Goal: Entertainment & Leisure: Browse casually

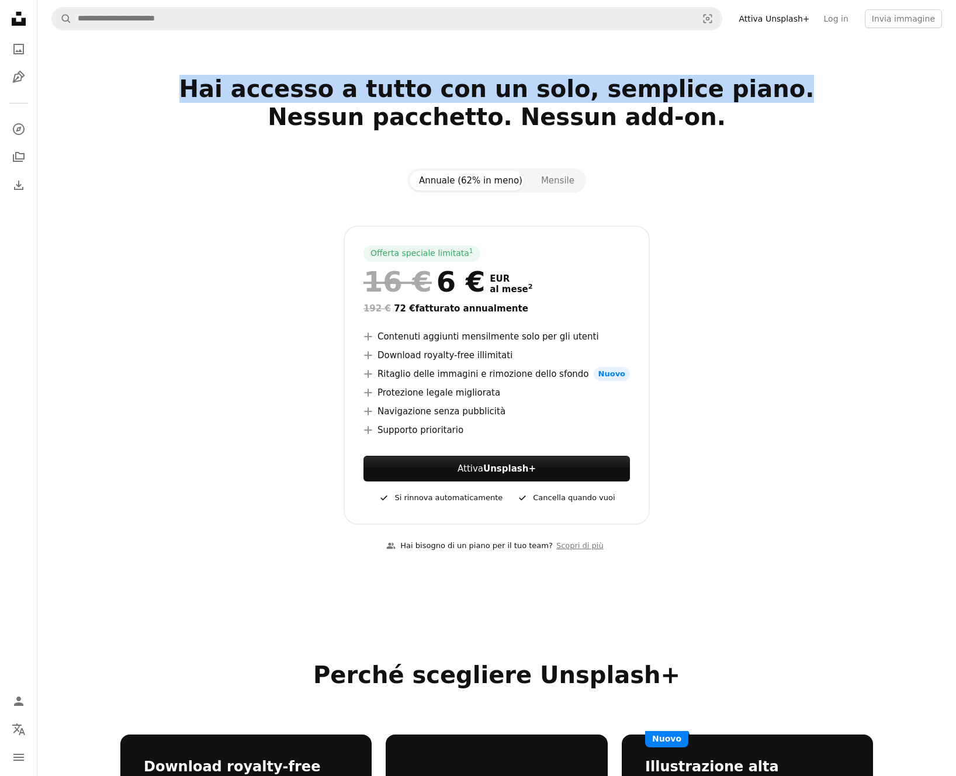
drag, startPoint x: 787, startPoint y: 30, endPoint x: 783, endPoint y: 84, distance: 54.5
click at [548, 185] on button "Mensile" at bounding box center [558, 181] width 52 height 20
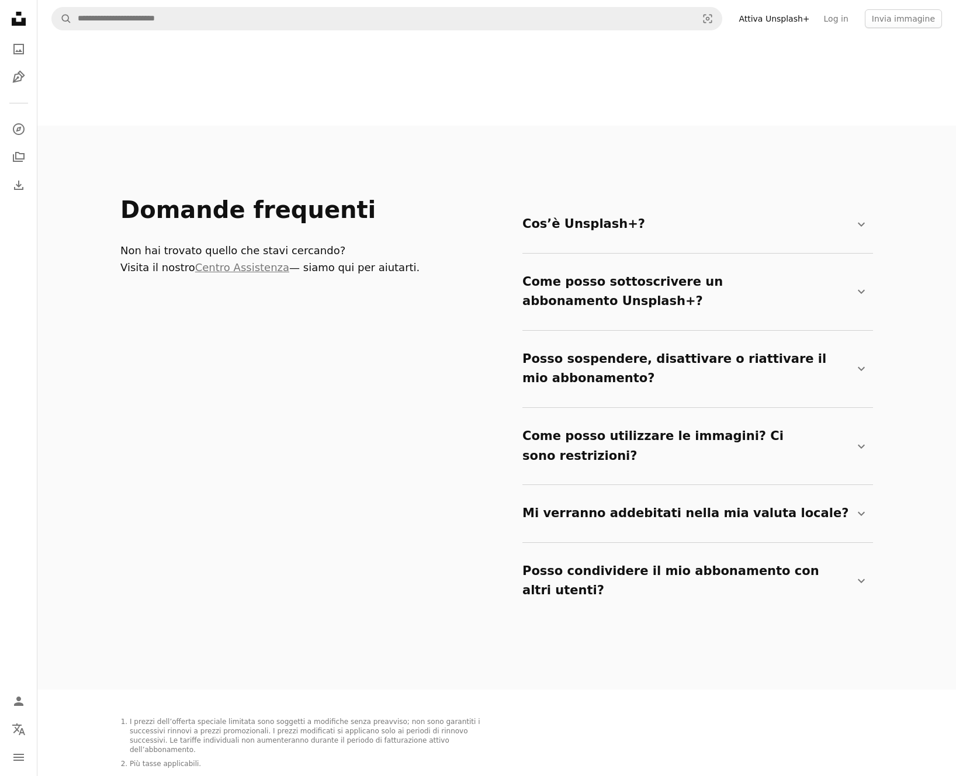
scroll to position [1849, 0]
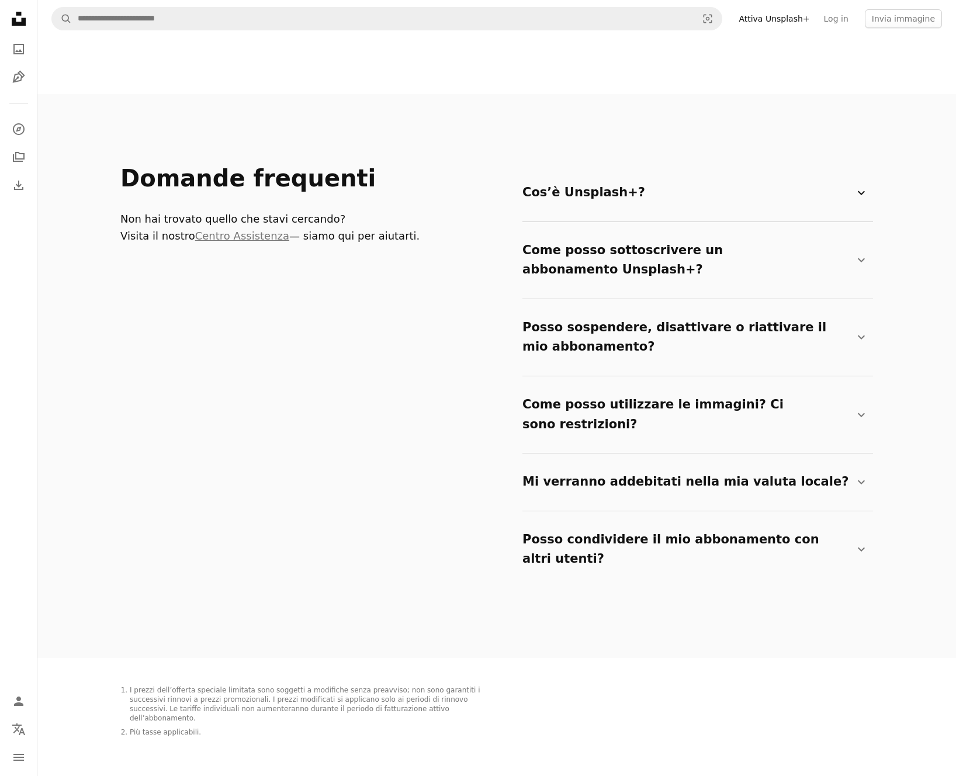
click at [596, 177] on summary "Cos’è Unsplash+? Chevron down" at bounding box center [695, 193] width 346 height 39
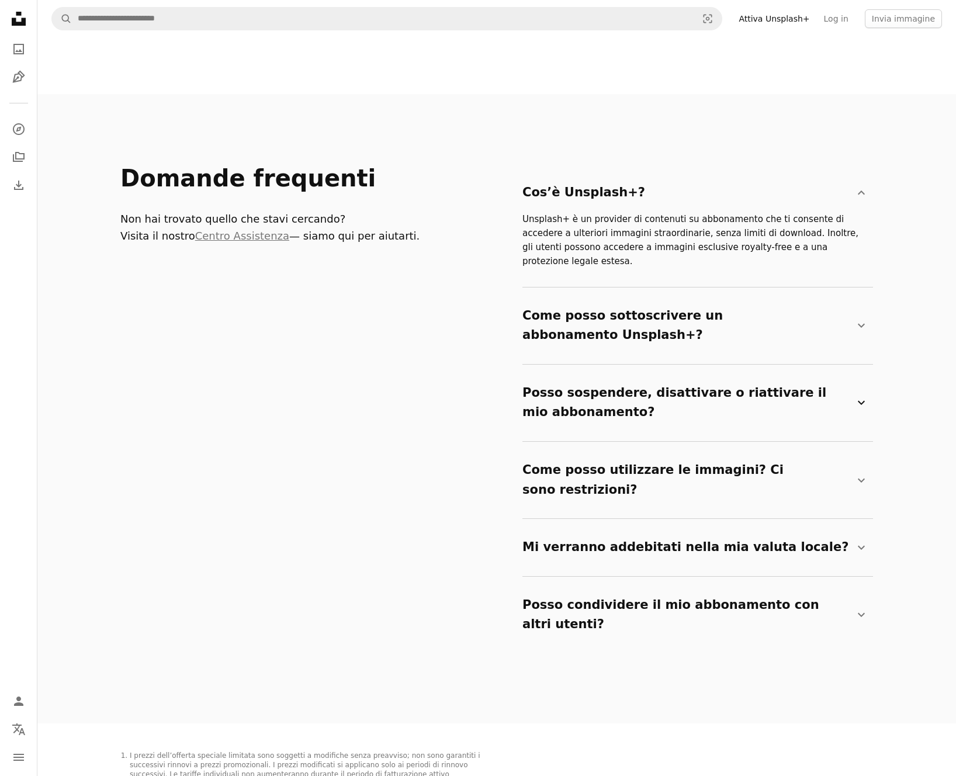
click at [558, 374] on summary "Posso sospendere, disattivare o riattivare il mio abbonamento? Chevron down" at bounding box center [695, 403] width 346 height 58
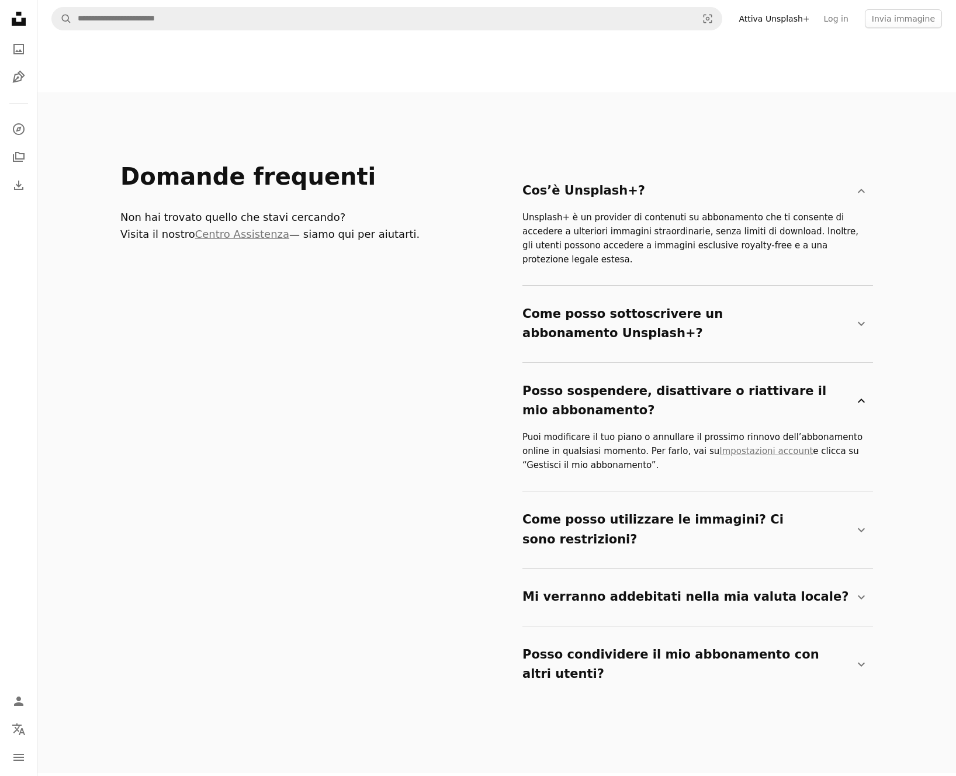
scroll to position [1850, 0]
click at [594, 501] on summary "Come posso utilizzare le immagini? Ci sono restrizioni? Chevron down" at bounding box center [695, 530] width 346 height 58
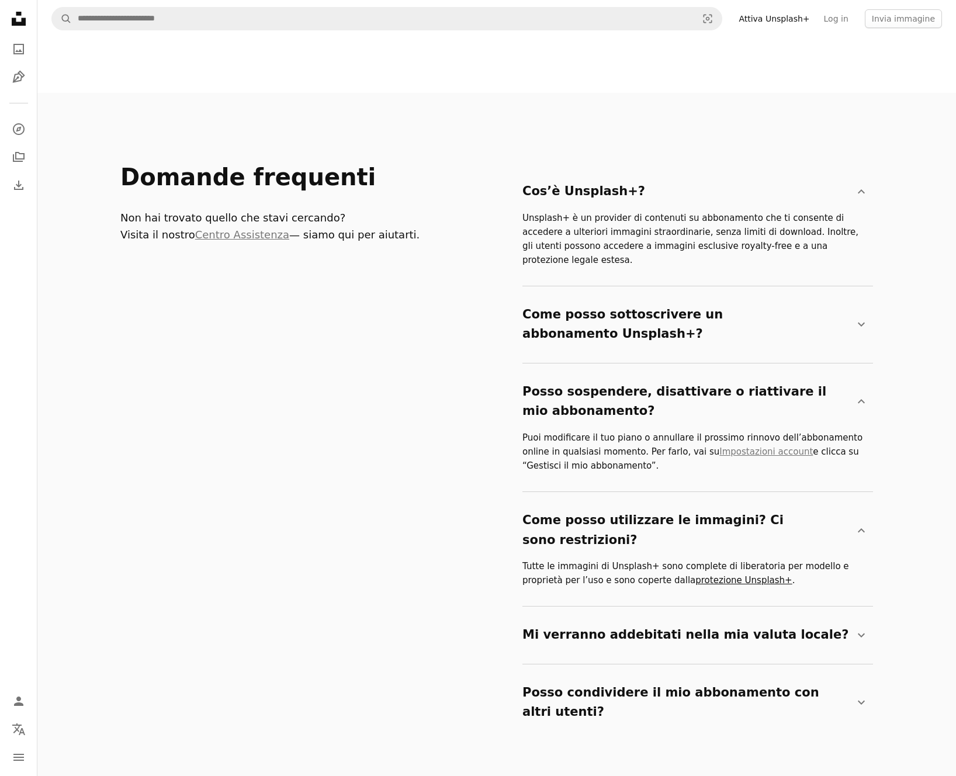
click at [695, 575] on link "protezione Unsplash+" at bounding box center [743, 580] width 96 height 11
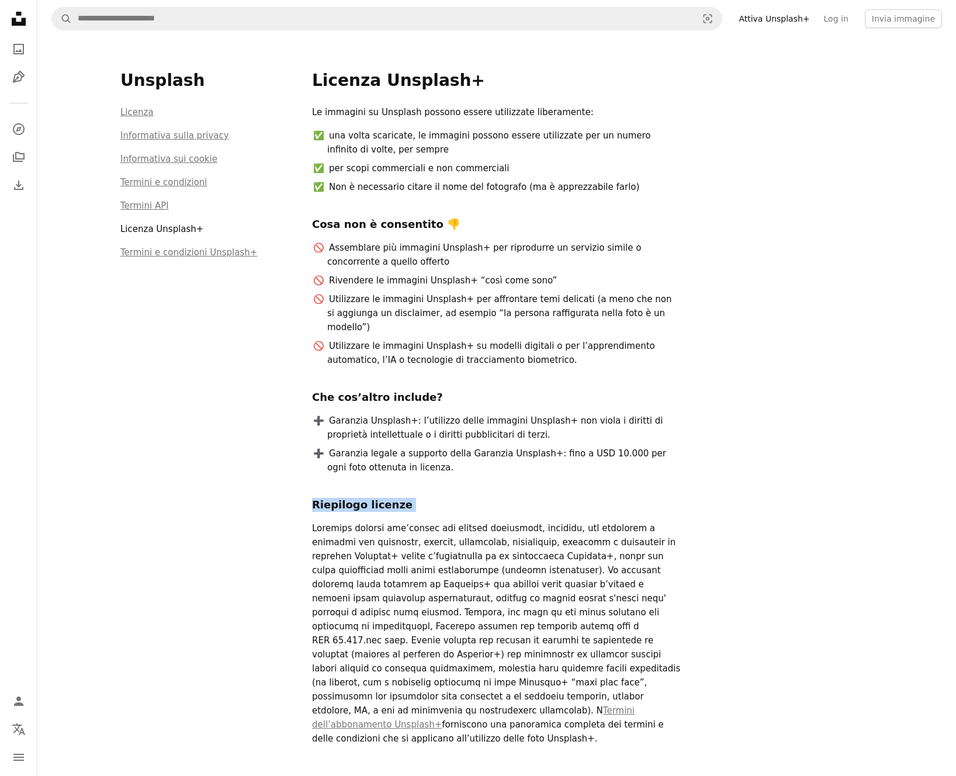
drag, startPoint x: 660, startPoint y: 502, endPoint x: 681, endPoint y: 479, distance: 30.6
click at [681, 479] on div "Le immagini su Unsplash possono essere utilizzate liberamente: una volta scaric…" at bounding box center [592, 439] width 561 height 668
click at [739, 477] on div "Le immagini su Unsplash possono essere utilizzate liberamente: una volta scaric…" at bounding box center [592, 439] width 561 height 668
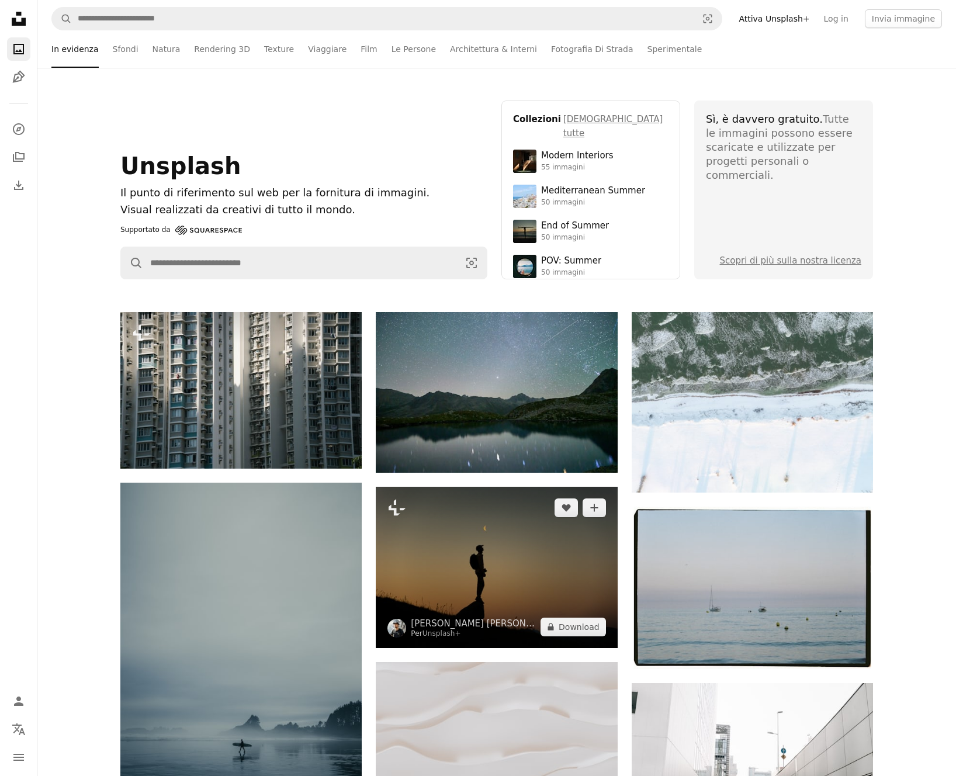
click at [483, 569] on img at bounding box center [496, 567] width 241 height 161
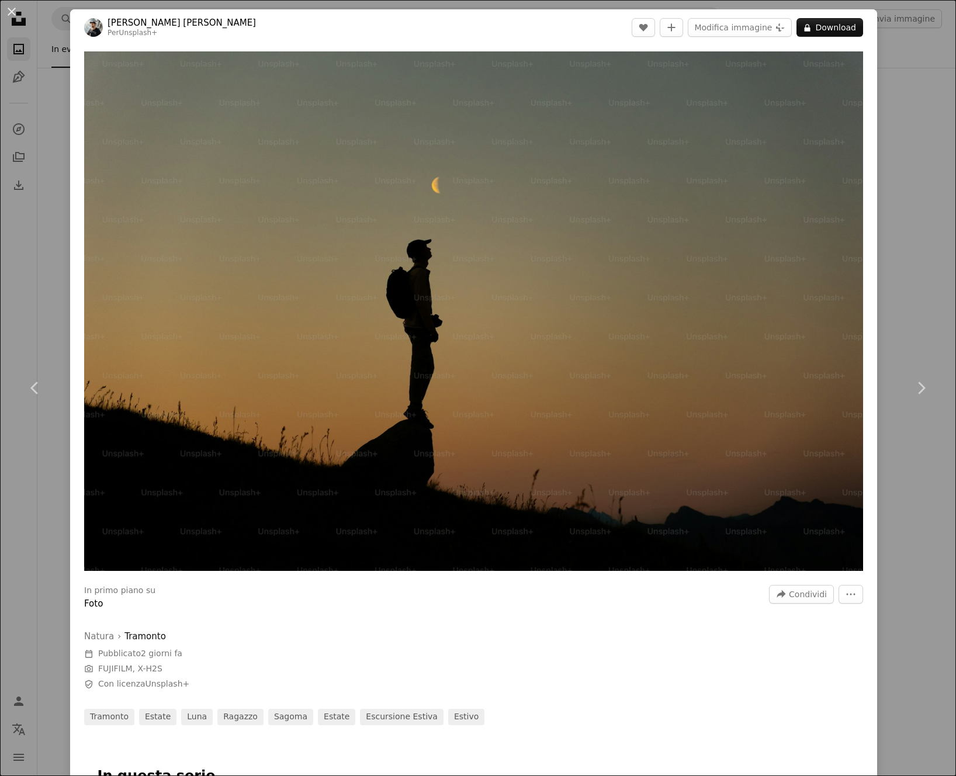
drag, startPoint x: 891, startPoint y: 126, endPoint x: 903, endPoint y: 124, distance: 11.8
click at [891, 126] on div "An X shape Chevron left Chevron right Daniel J. Schwarz Per Unsplash+ A heart A…" at bounding box center [478, 388] width 956 height 776
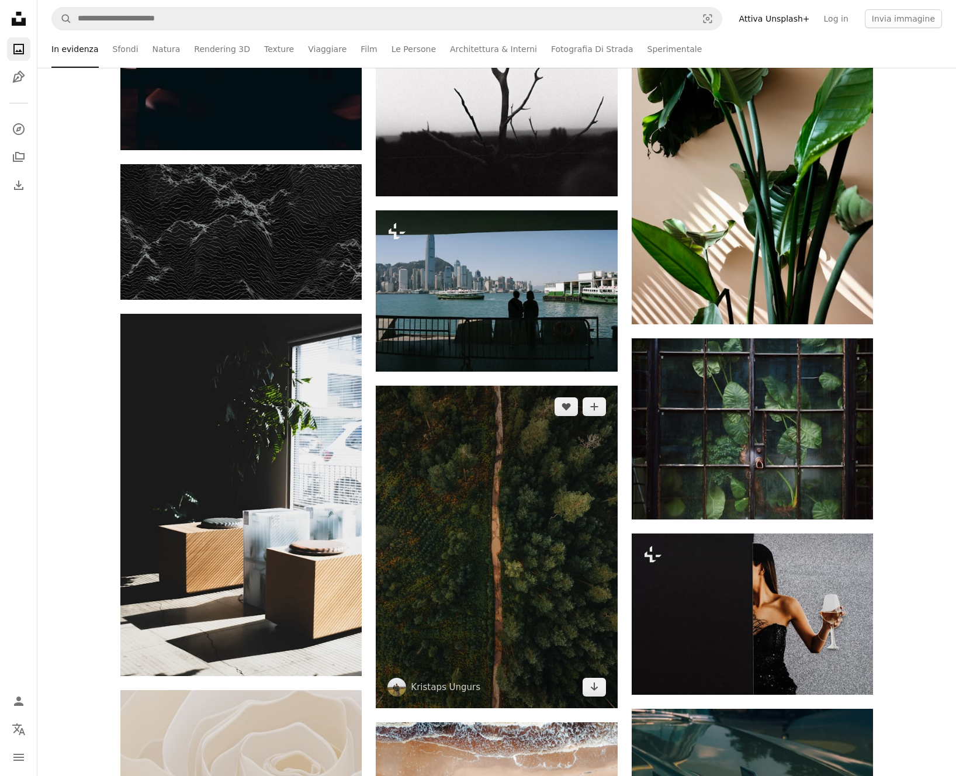
scroll to position [4695, 0]
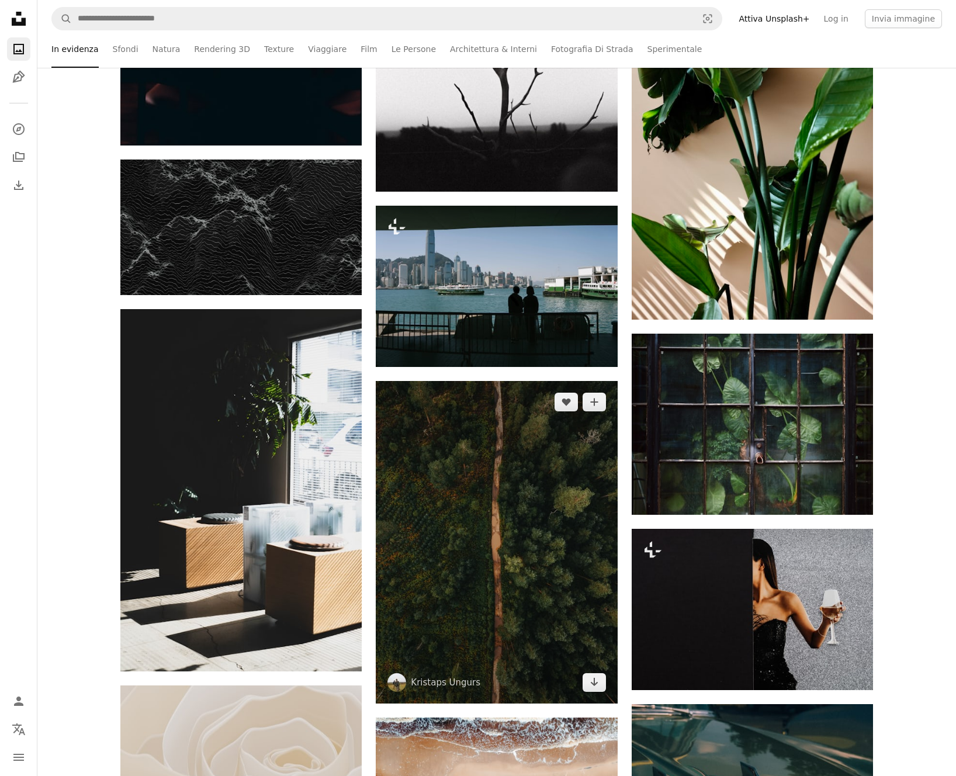
click at [488, 514] on img at bounding box center [496, 542] width 241 height 323
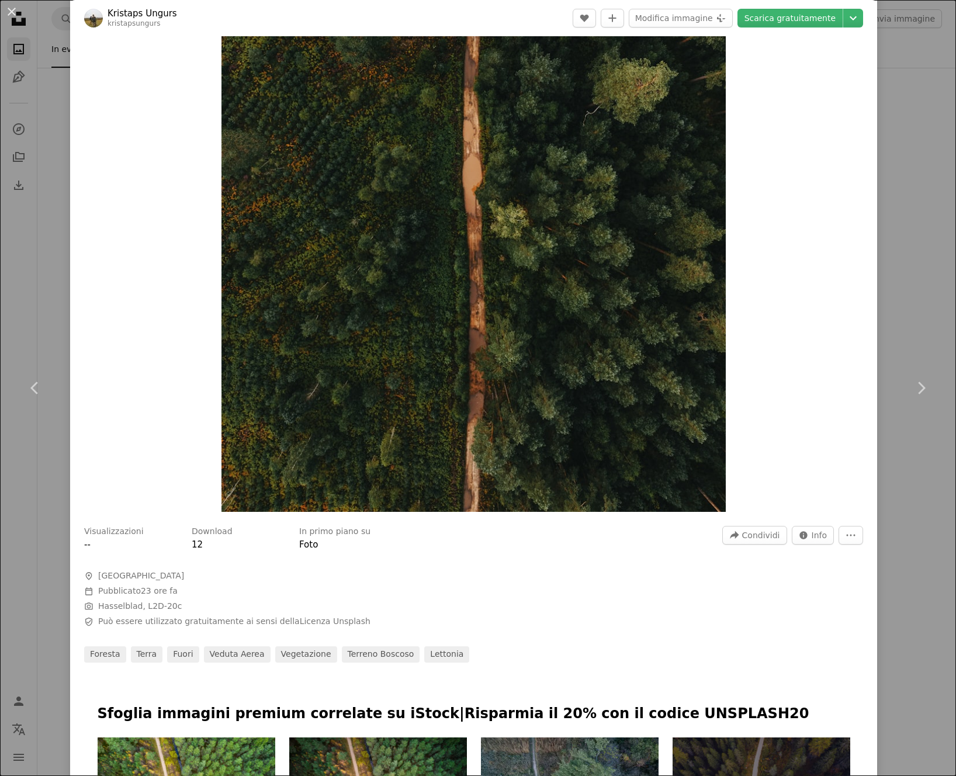
scroll to position [213, 0]
click at [893, 316] on div "An X shape Chevron left Chevron right Kristaps Ungurs kristapsungurs A heart A …" at bounding box center [478, 388] width 956 height 776
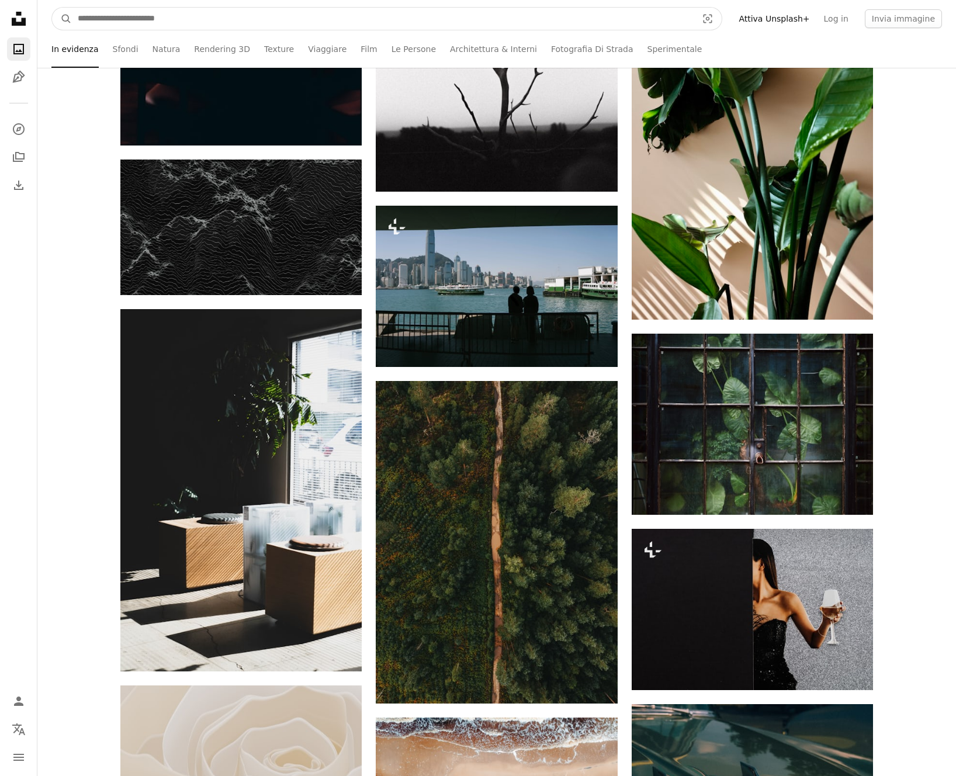
click at [342, 8] on input "Trova visual in tutto il sito" at bounding box center [383, 19] width 622 height 22
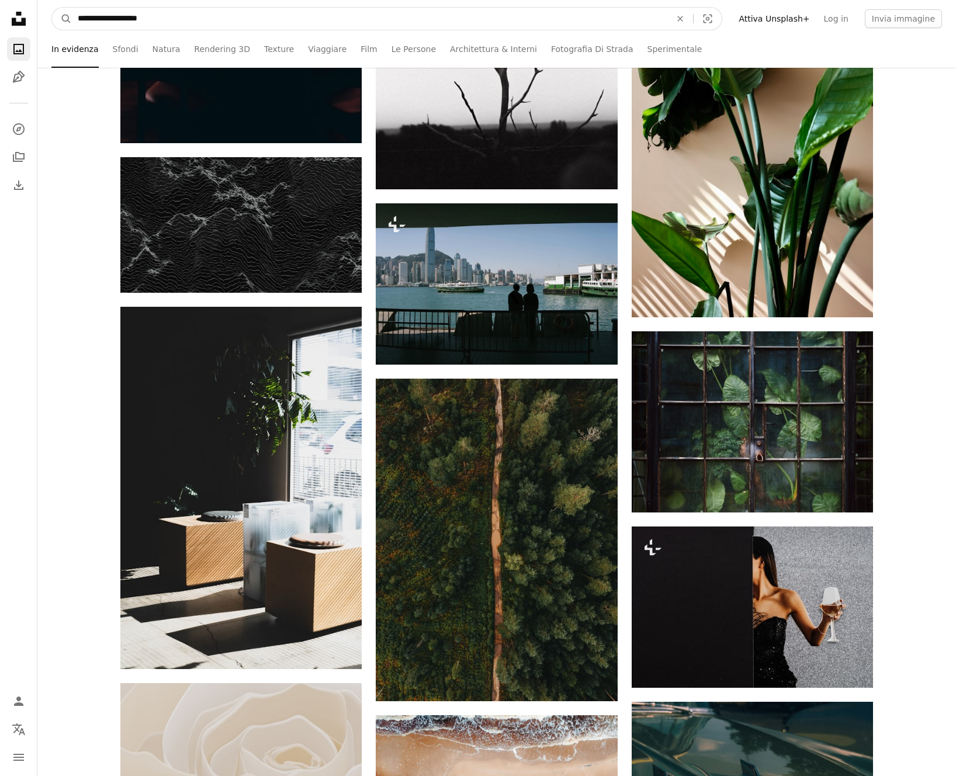
drag, startPoint x: 108, startPoint y: 18, endPoint x: 140, endPoint y: 30, distance: 34.9
click at [108, 18] on input "**********" at bounding box center [369, 19] width 595 height 22
type input "**********"
click at [52, 8] on button "A magnifying glass" at bounding box center [62, 19] width 20 height 22
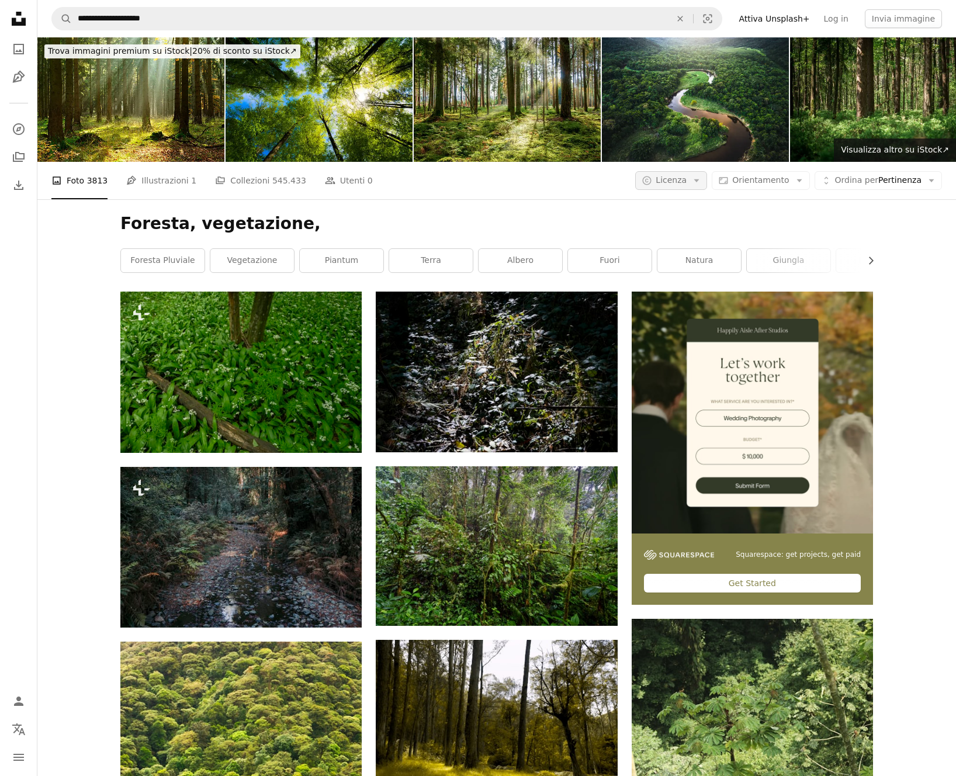
click at [687, 183] on span "Licenza" at bounding box center [671, 179] width 31 height 9
click at [691, 248] on span "Unsplash+" at bounding box center [703, 253] width 71 height 12
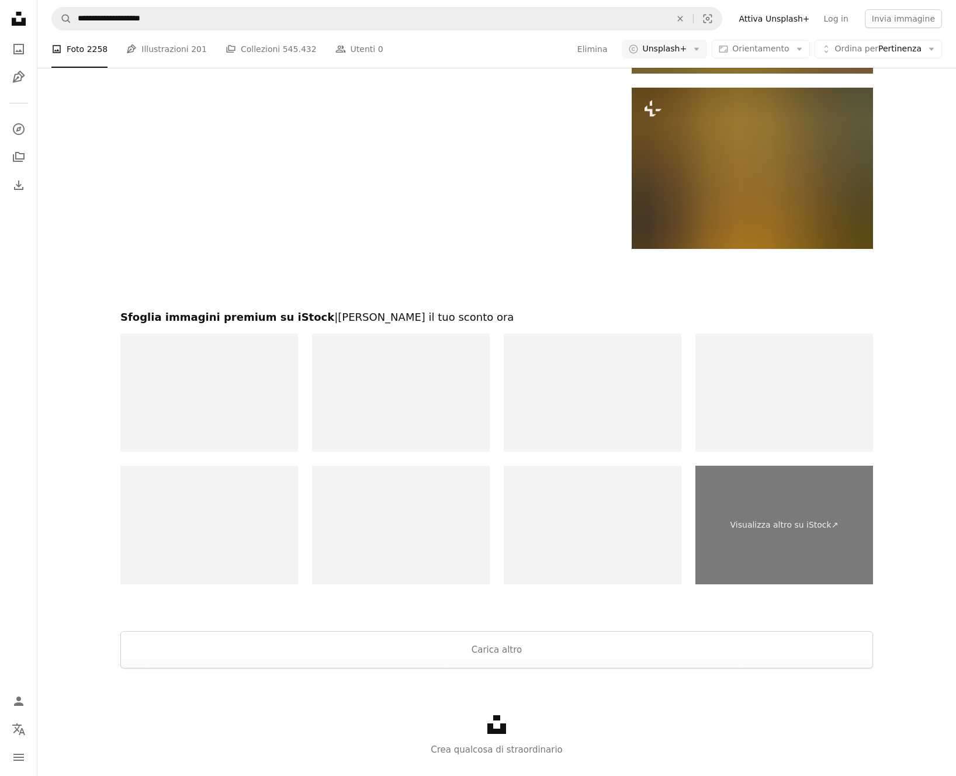
scroll to position [1811, 0]
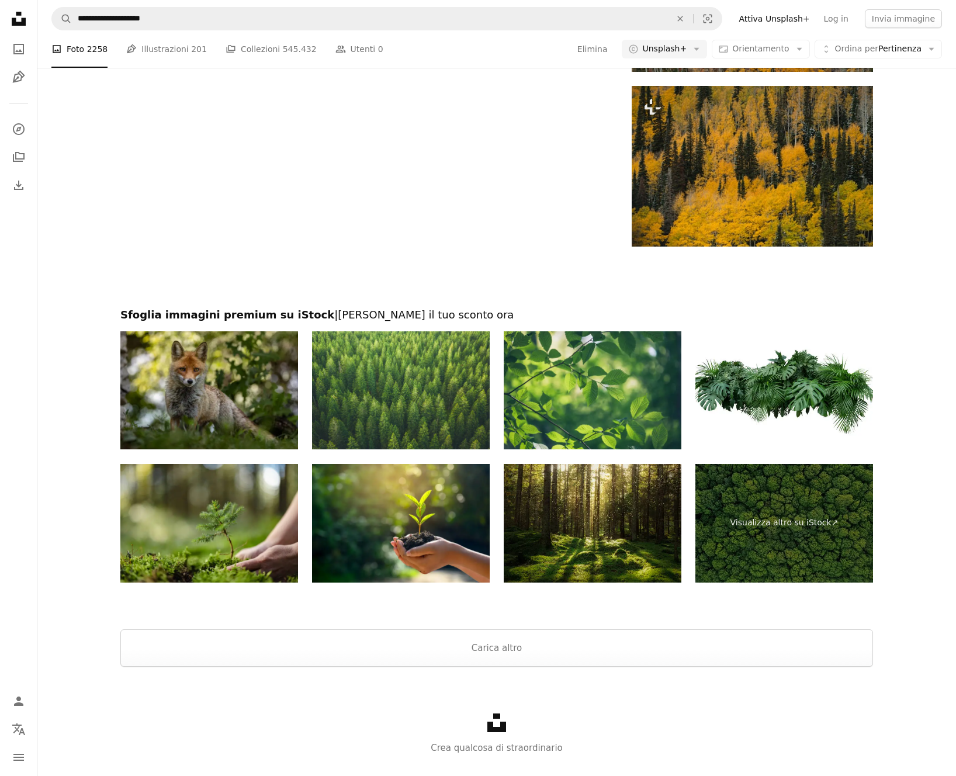
click at [496, 667] on div "Unsplash logo Crea qualcosa di straordinario" at bounding box center [496, 734] width 918 height 135
click at [508, 655] on button "Carica altro" at bounding box center [496, 647] width 753 height 37
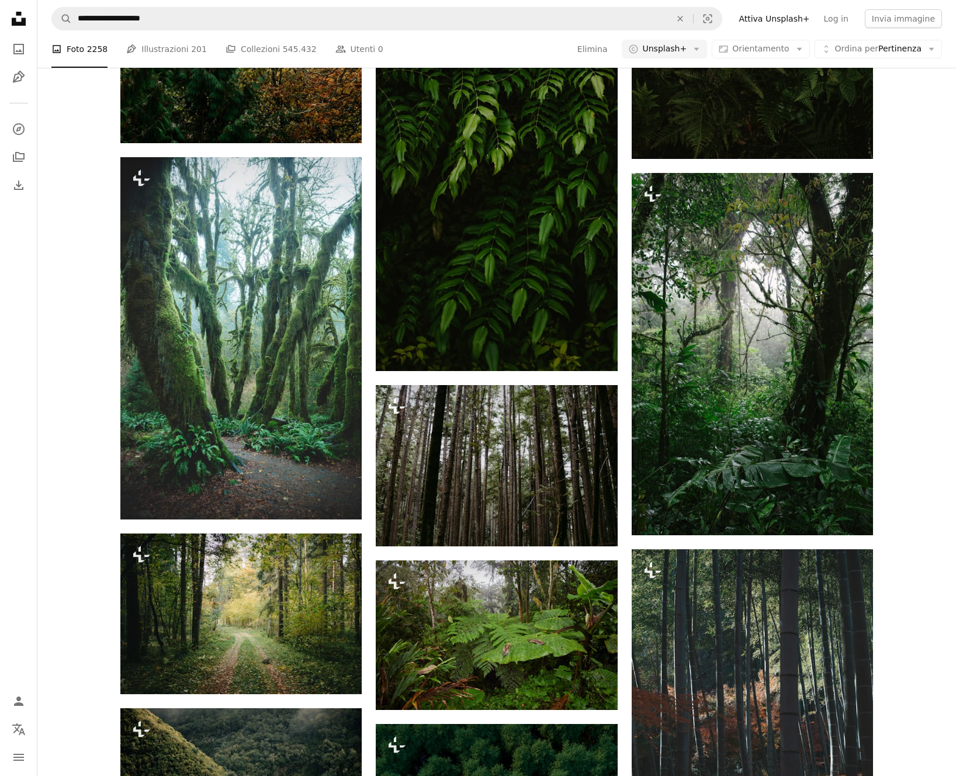
scroll to position [10879, 0]
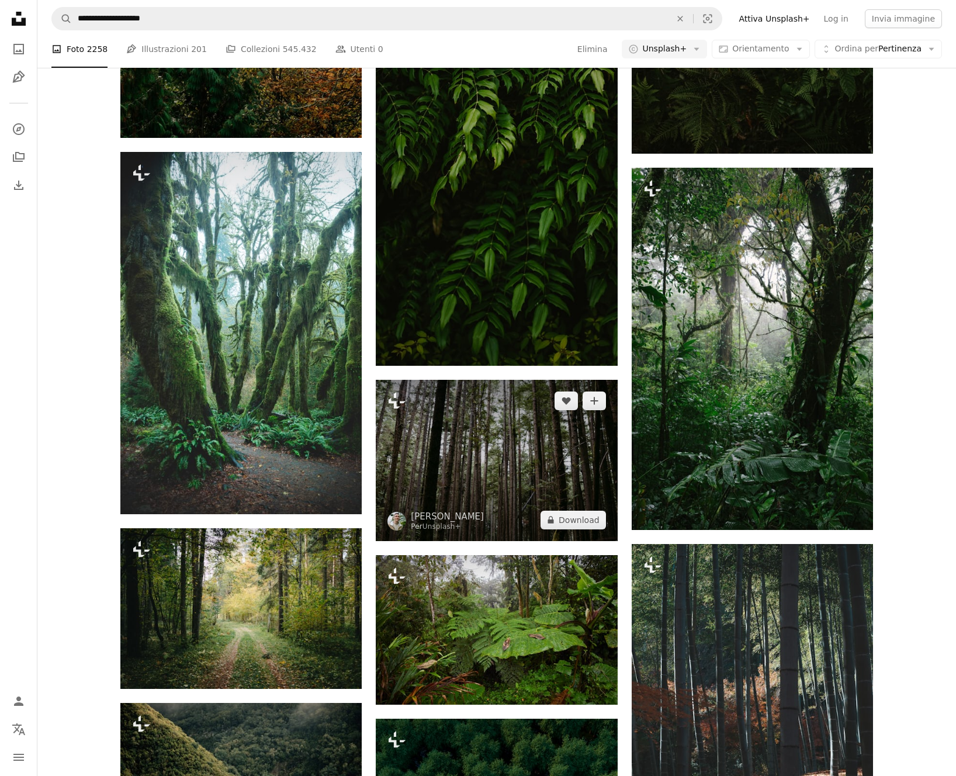
click at [508, 476] on img at bounding box center [496, 460] width 241 height 161
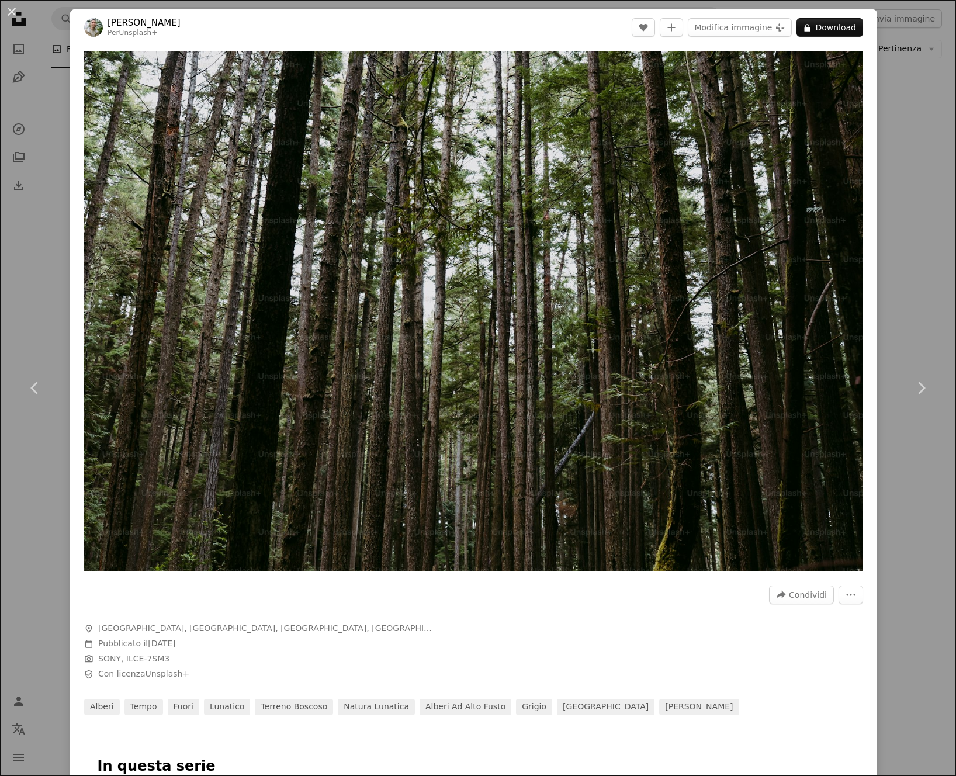
click at [913, 169] on div "An X shape Chevron left Chevron right Josh Hild Per Unsplash+ A heart A plus si…" at bounding box center [478, 388] width 956 height 776
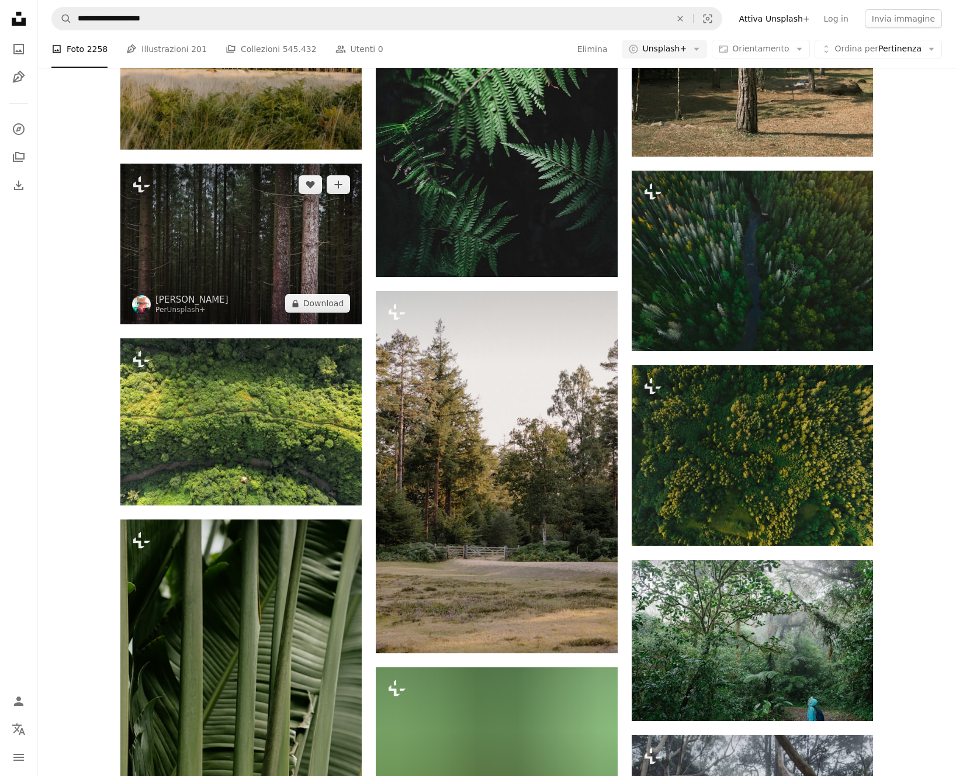
scroll to position [15811, 0]
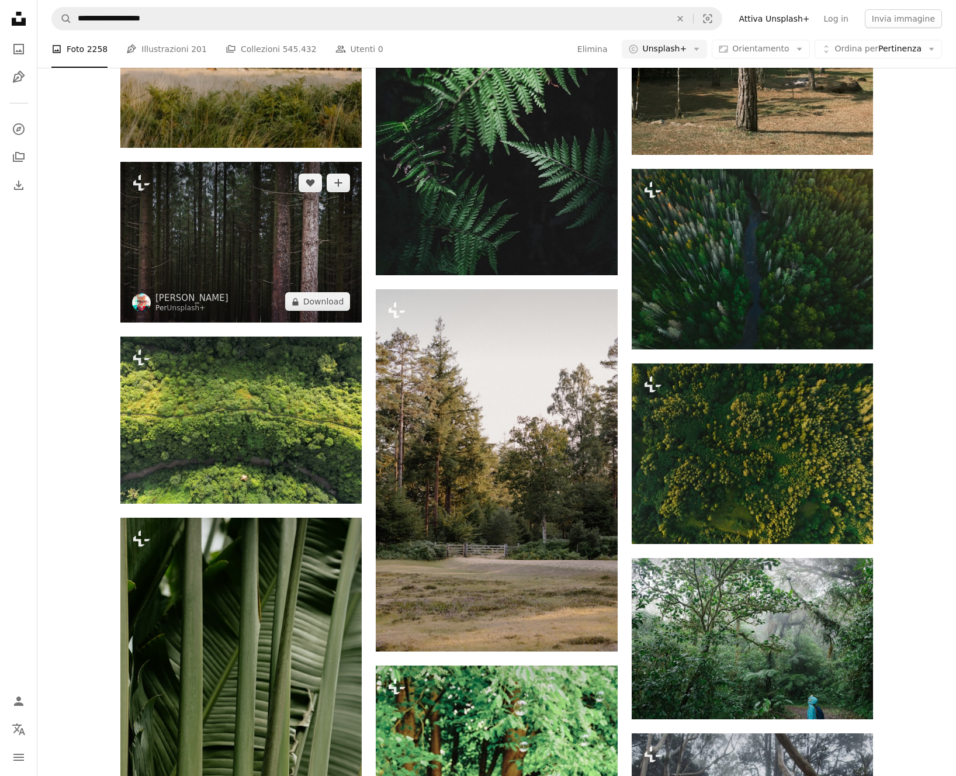
click at [259, 232] on img at bounding box center [240, 242] width 241 height 161
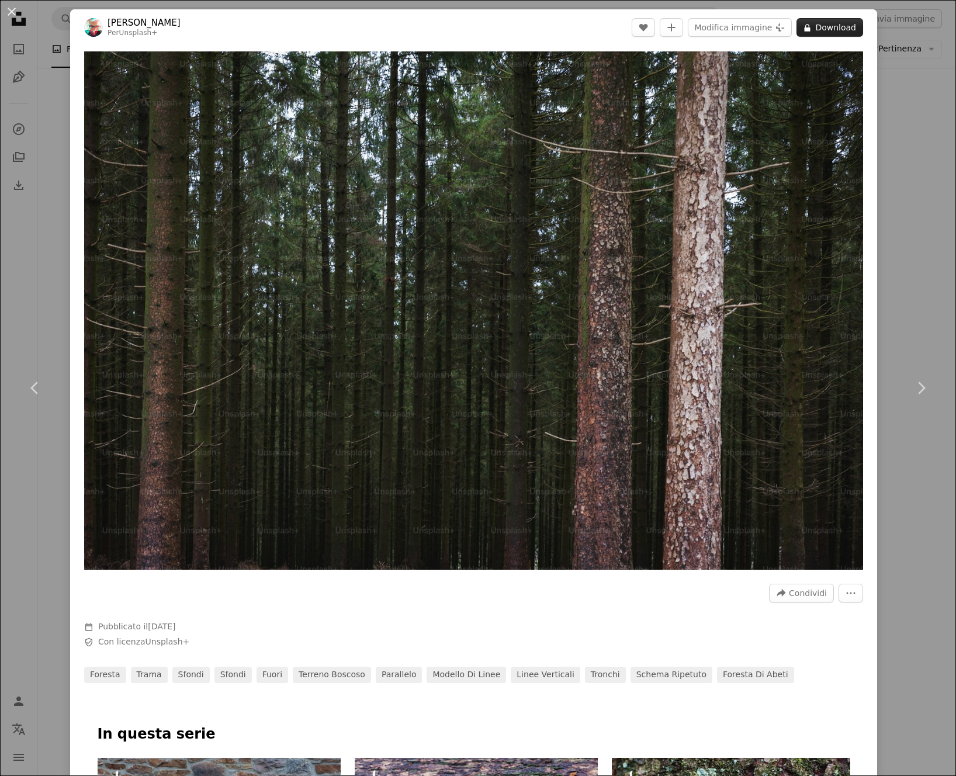
click at [836, 27] on button "A lock Download" at bounding box center [829, 27] width 67 height 19
drag, startPoint x: 452, startPoint y: 219, endPoint x: 952, endPoint y: 141, distance: 506.1
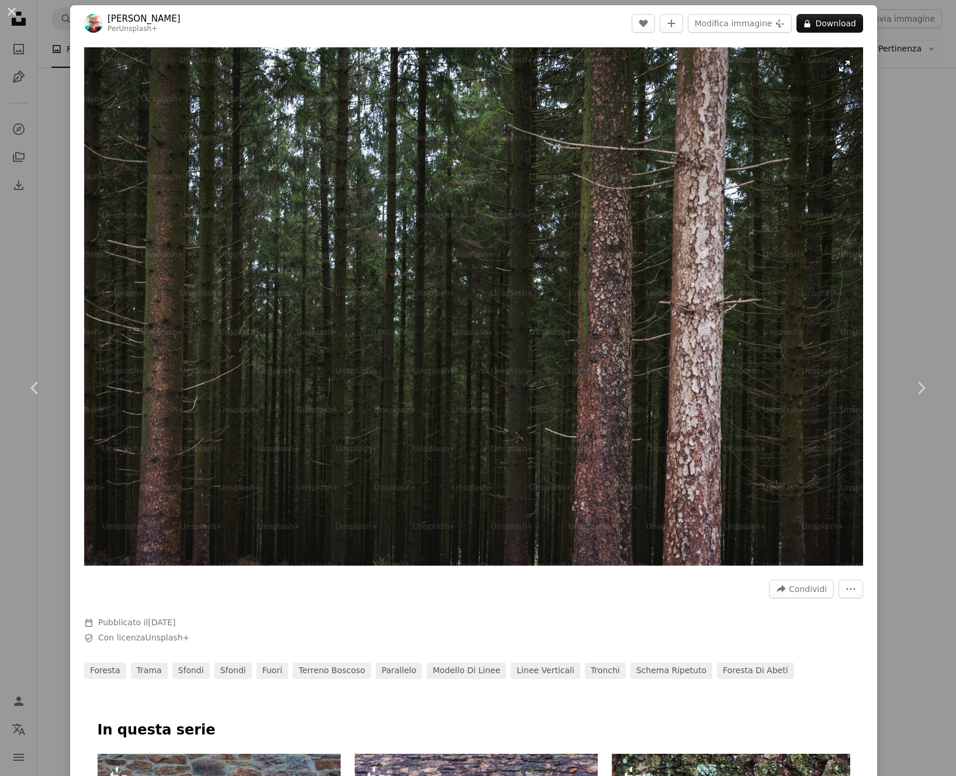
scroll to position [2, 0]
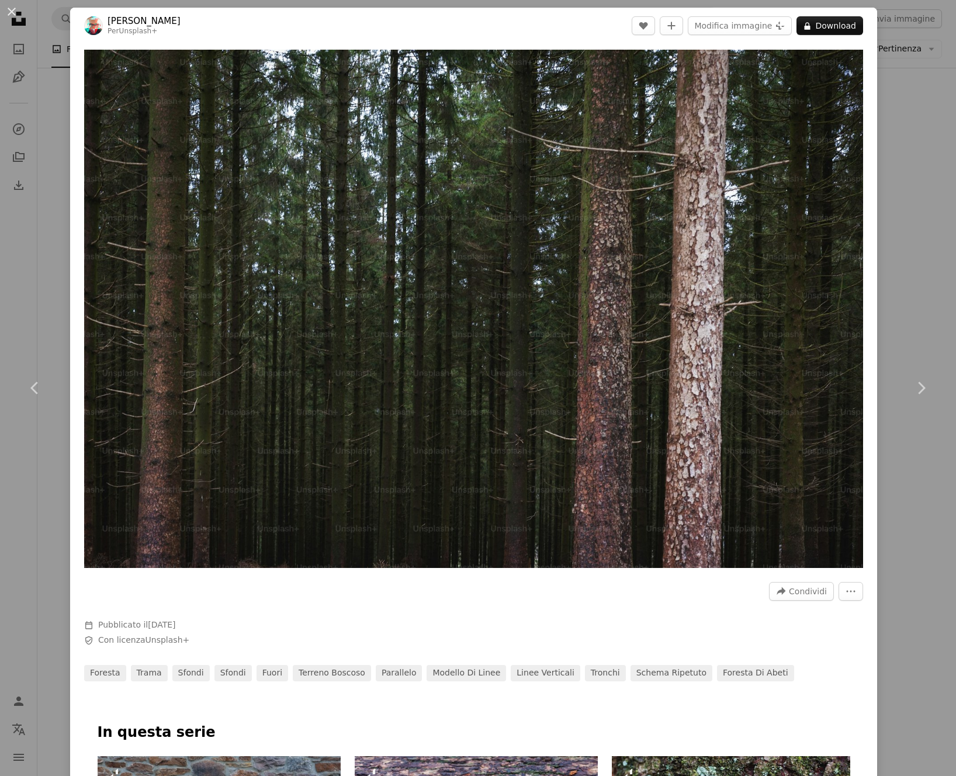
click at [906, 149] on div "An X shape Chevron left Chevron right Vincent Botta Per Unsplash+ A heart A plu…" at bounding box center [478, 388] width 956 height 776
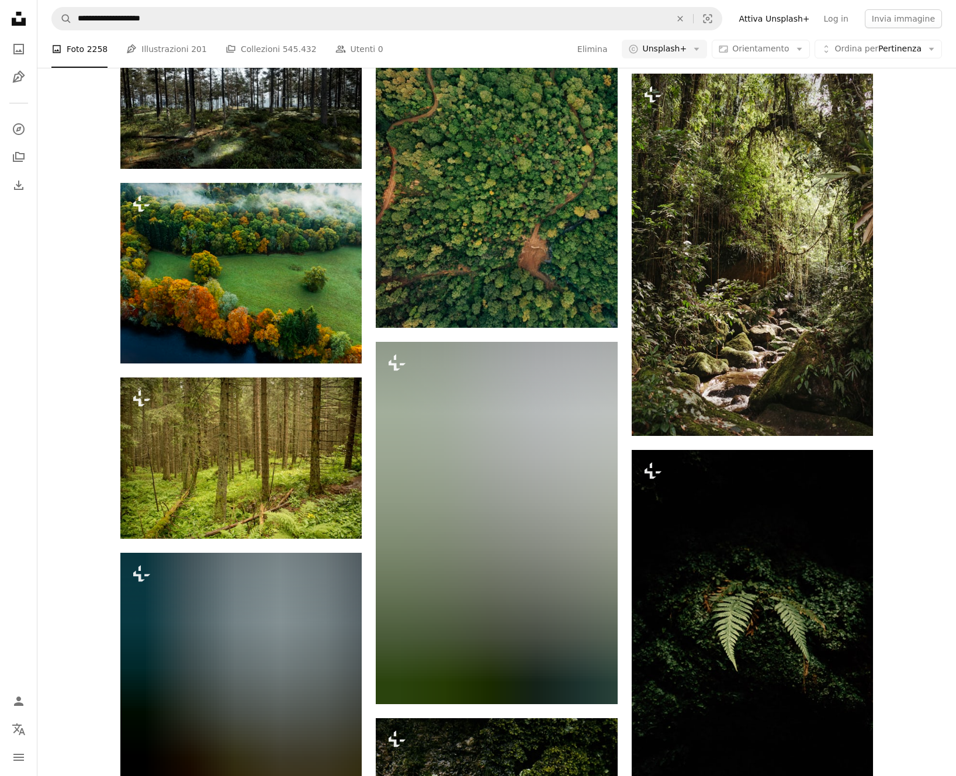
scroll to position [17250, 0]
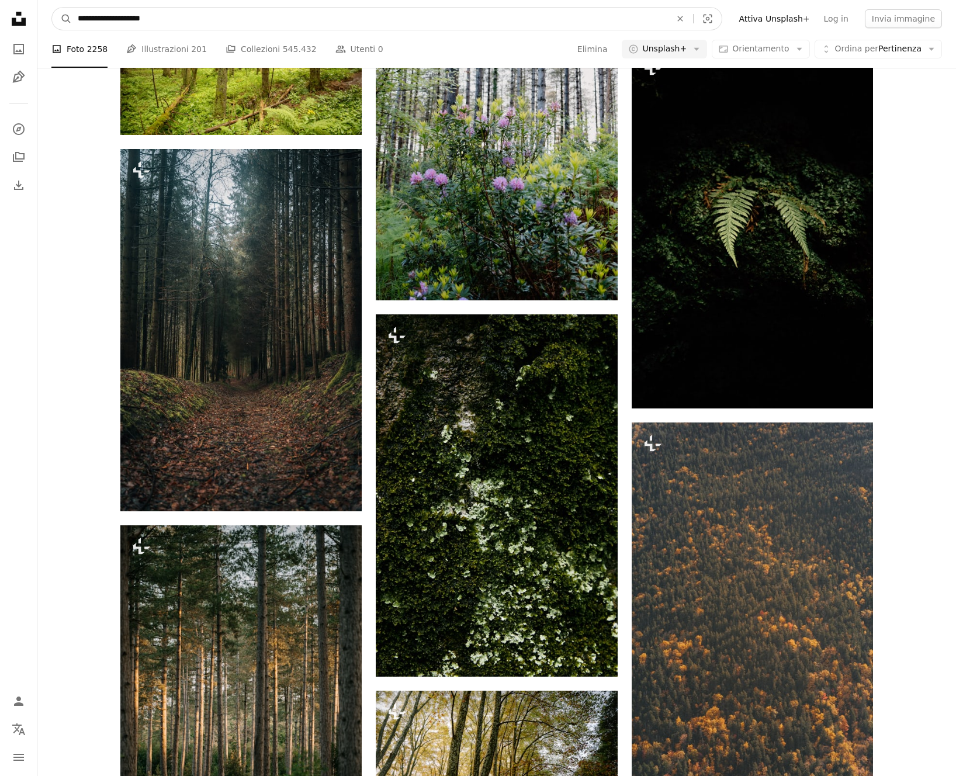
click at [200, 19] on input "**********" at bounding box center [369, 19] width 595 height 22
type input "*"
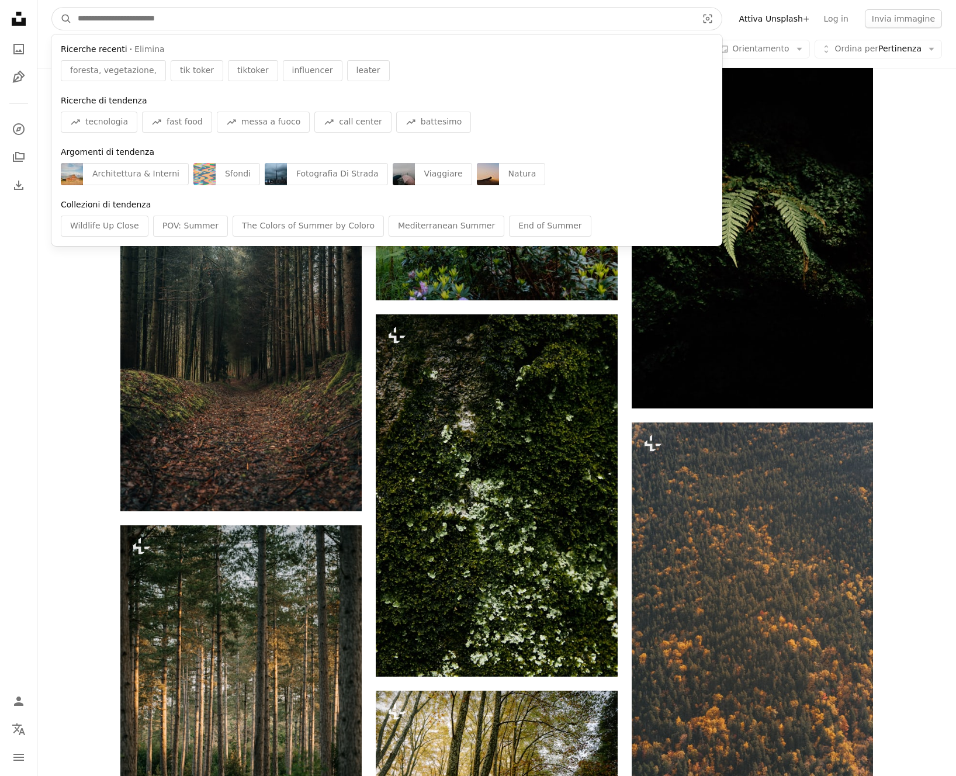
type input "*"
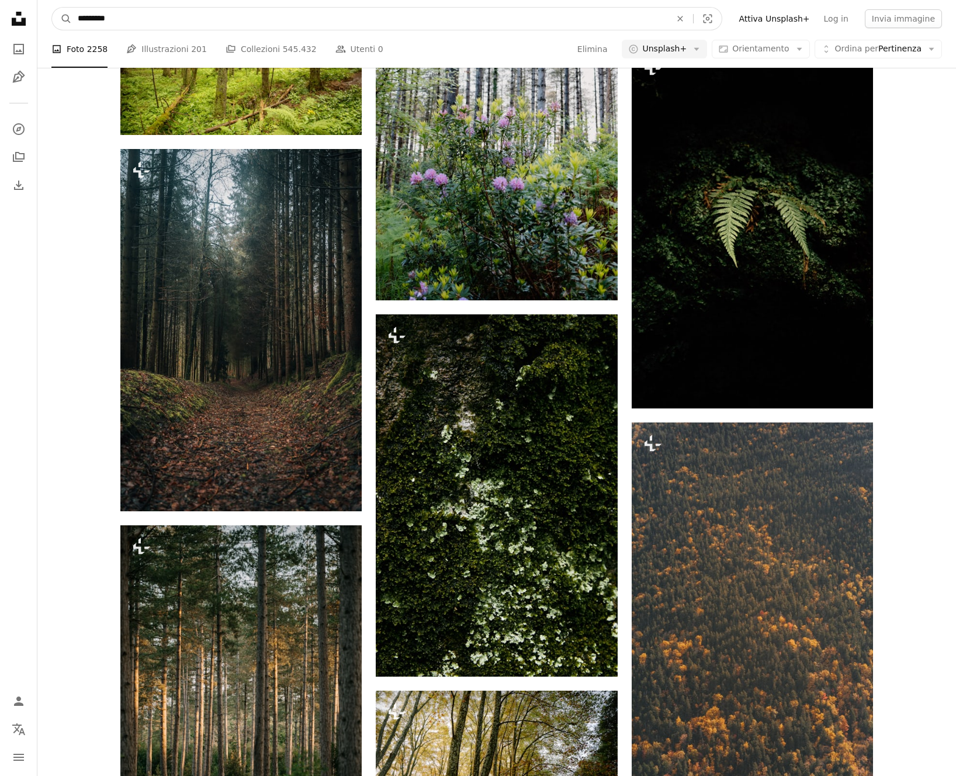
type input "*********"
click at [52, 8] on button "A magnifying glass" at bounding box center [62, 19] width 20 height 22
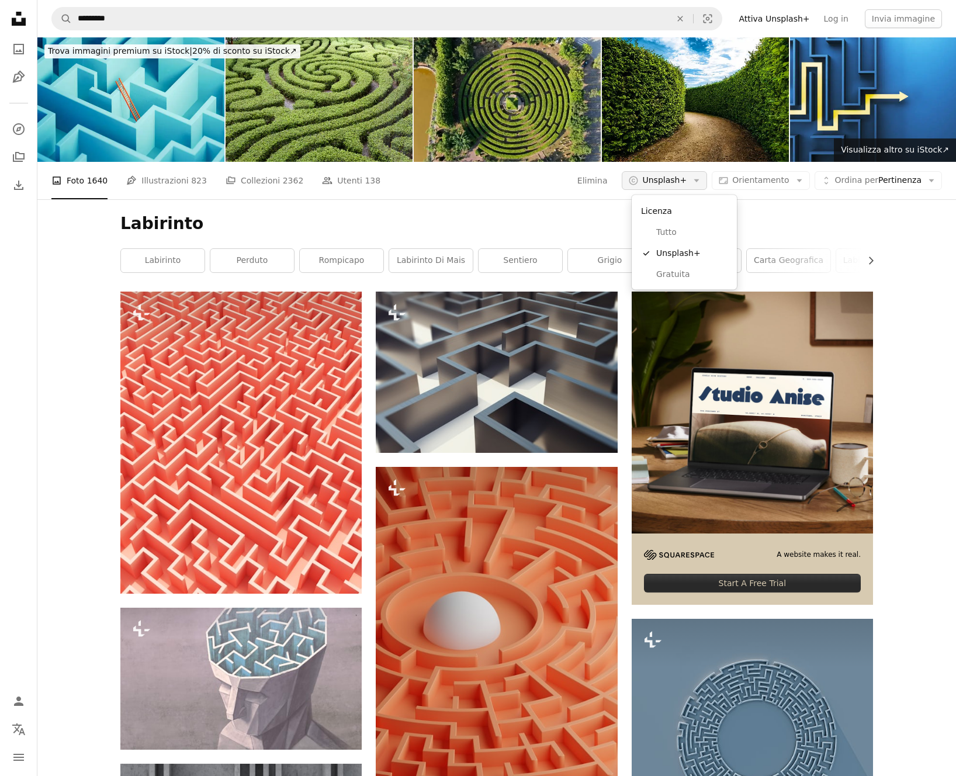
click at [698, 179] on icon "Arrow down" at bounding box center [696, 180] width 11 height 11
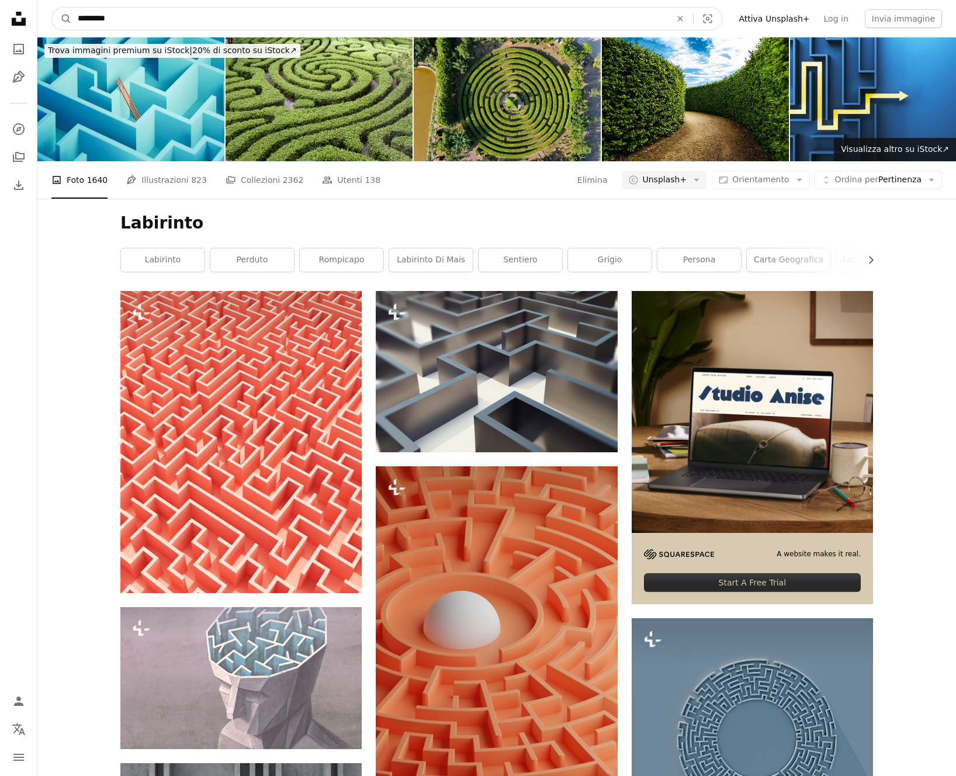
scroll to position [1, 0]
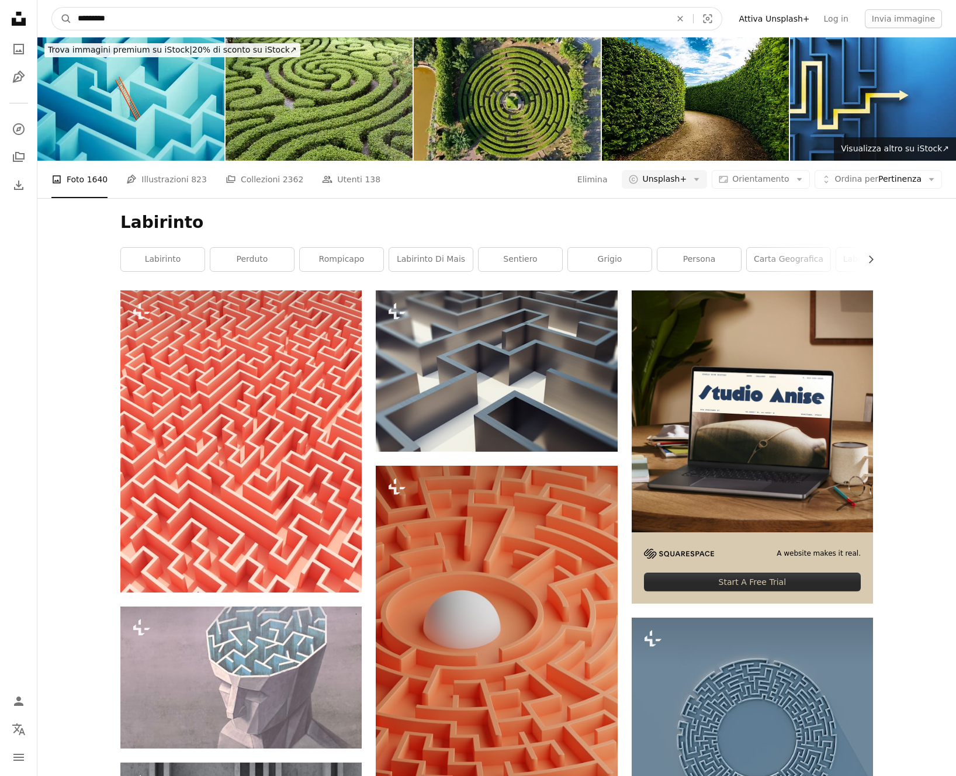
drag, startPoint x: 115, startPoint y: 27, endPoint x: 133, endPoint y: 29, distance: 18.3
click at [115, 27] on input "*********" at bounding box center [369, 19] width 595 height 22
type input "**********"
click button "A magnifying glass" at bounding box center [62, 19] width 20 height 22
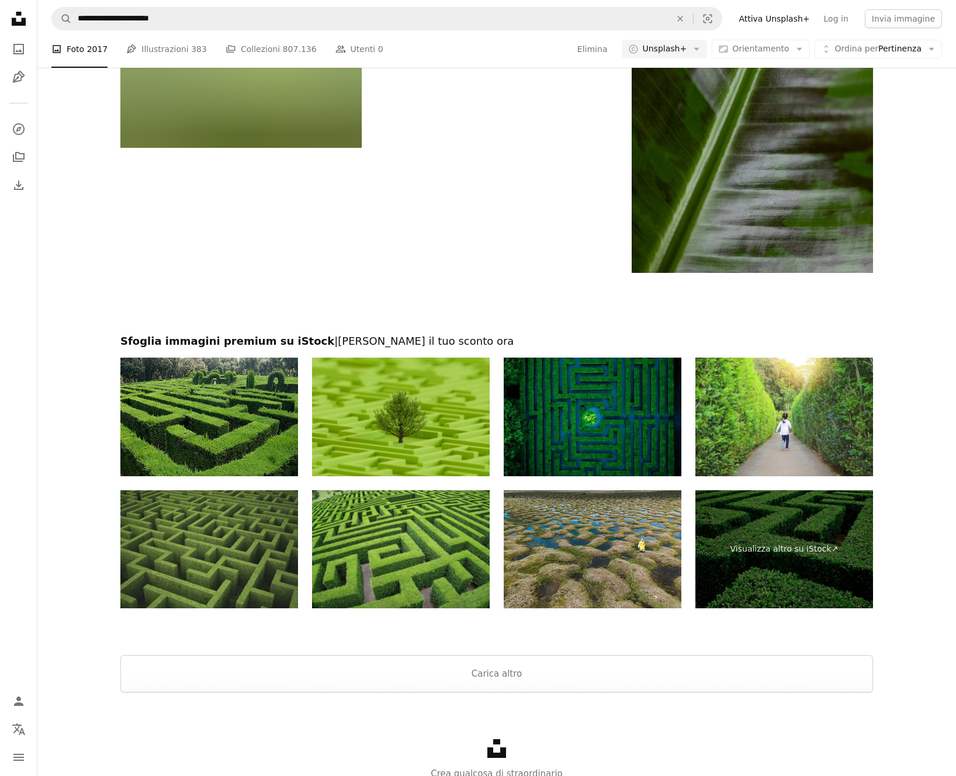
scroll to position [2001, 0]
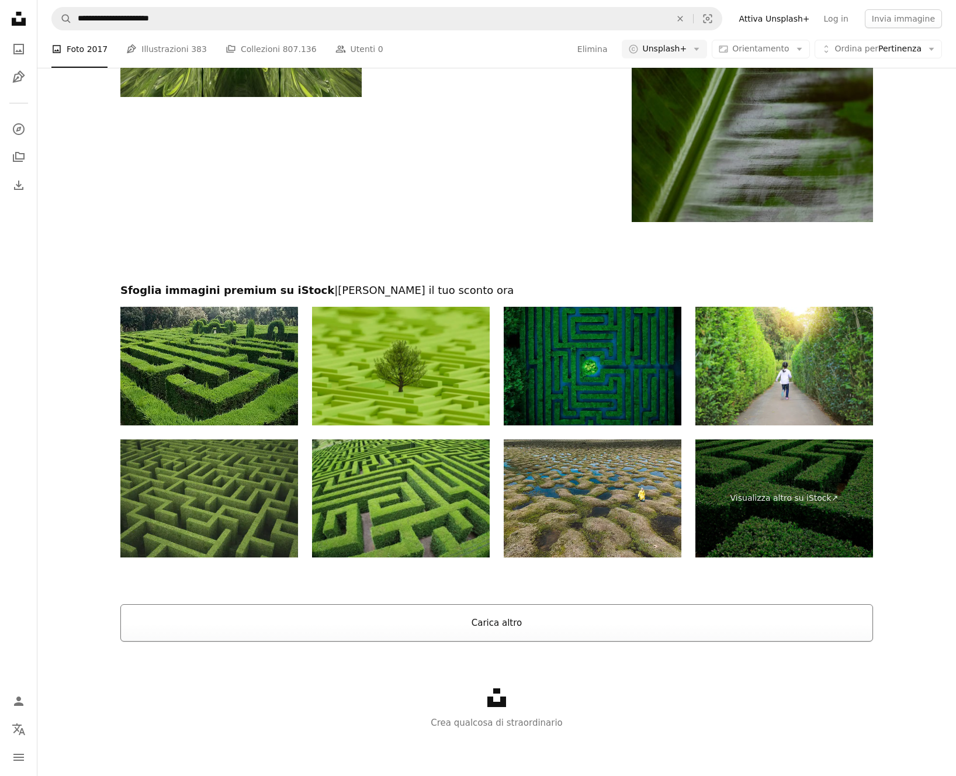
click at [508, 622] on button "Carica altro" at bounding box center [496, 622] width 753 height 37
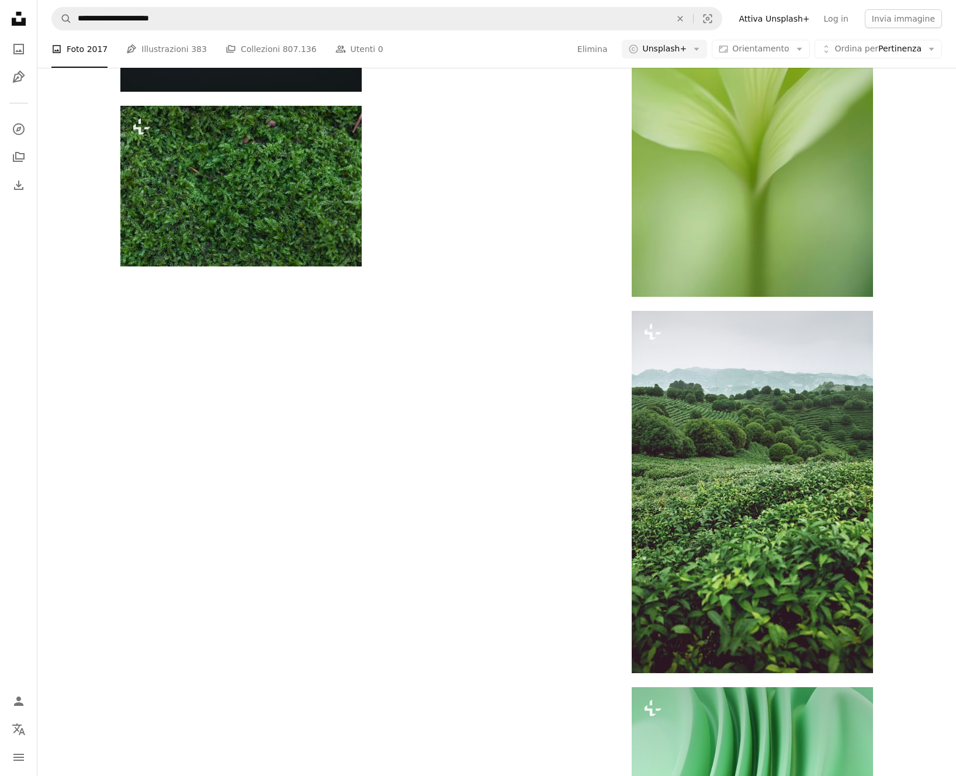
scroll to position [33340, 0]
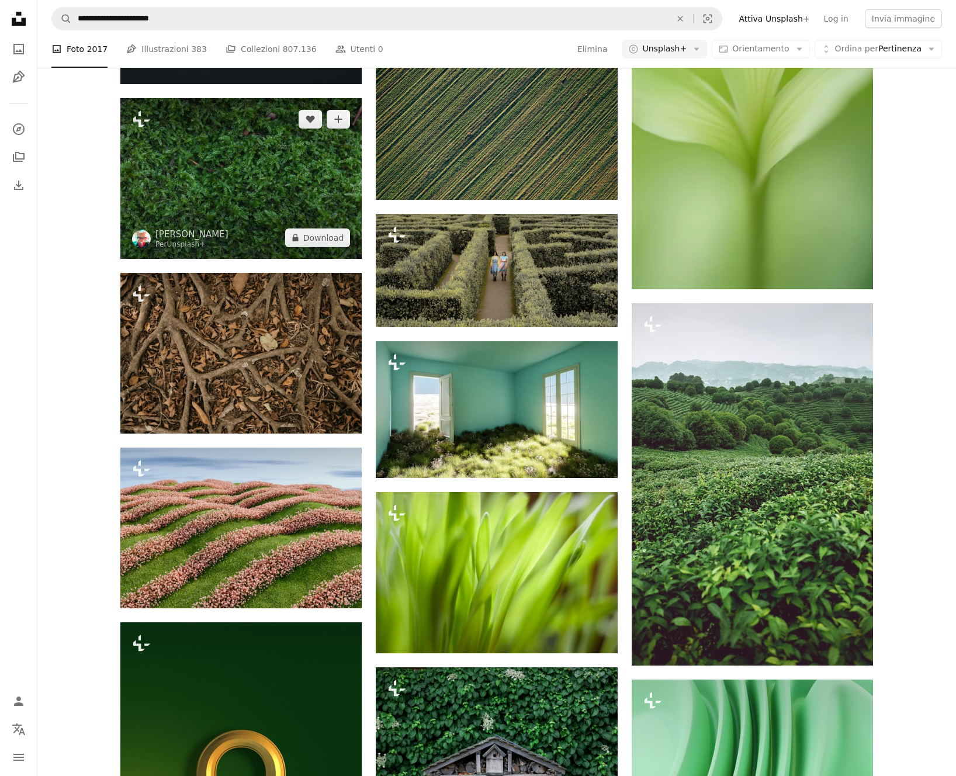
click at [259, 199] on img at bounding box center [240, 178] width 241 height 161
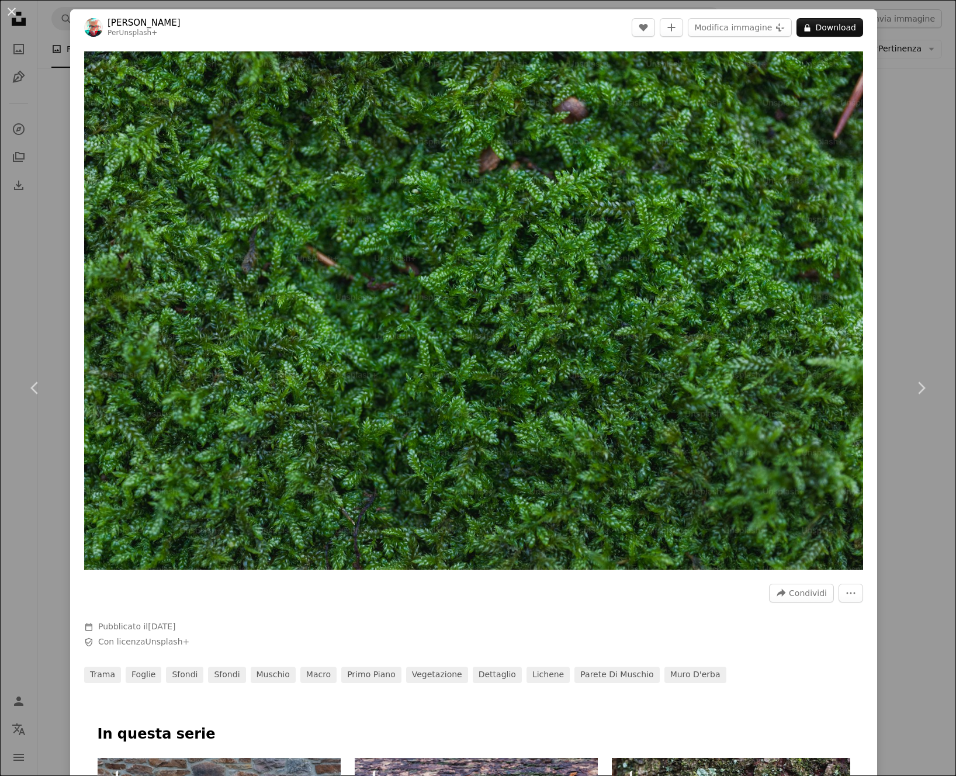
scroll to position [2, 0]
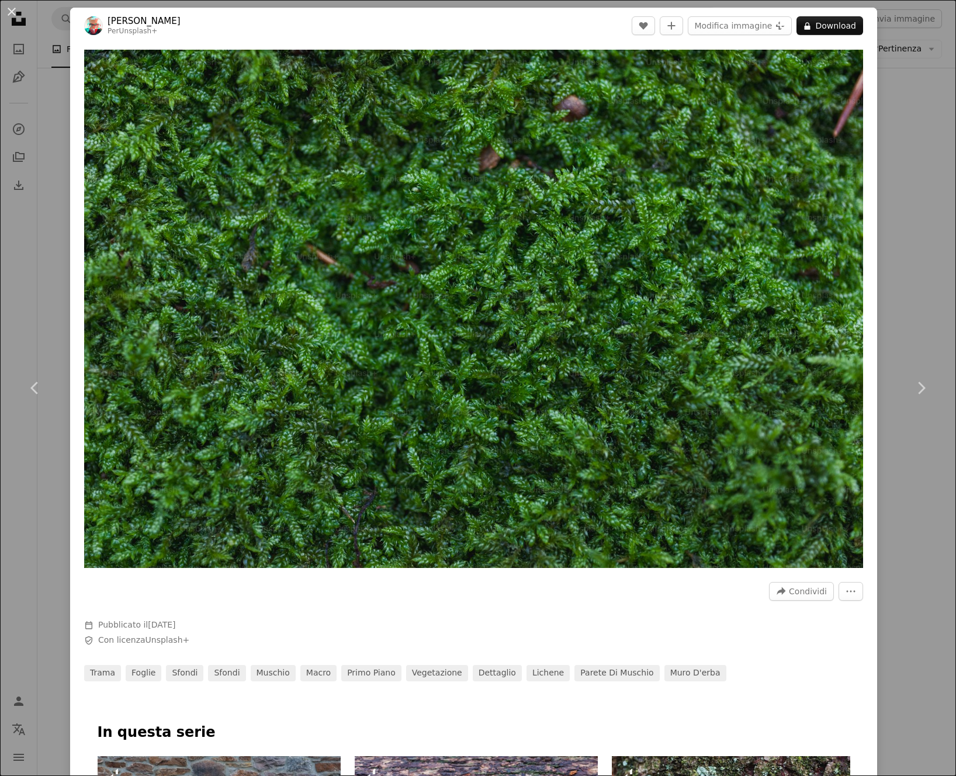
click at [918, 113] on div "An X shape Chevron left Chevron right Vincent Botta Per Unsplash+ A heart A plu…" at bounding box center [478, 388] width 956 height 776
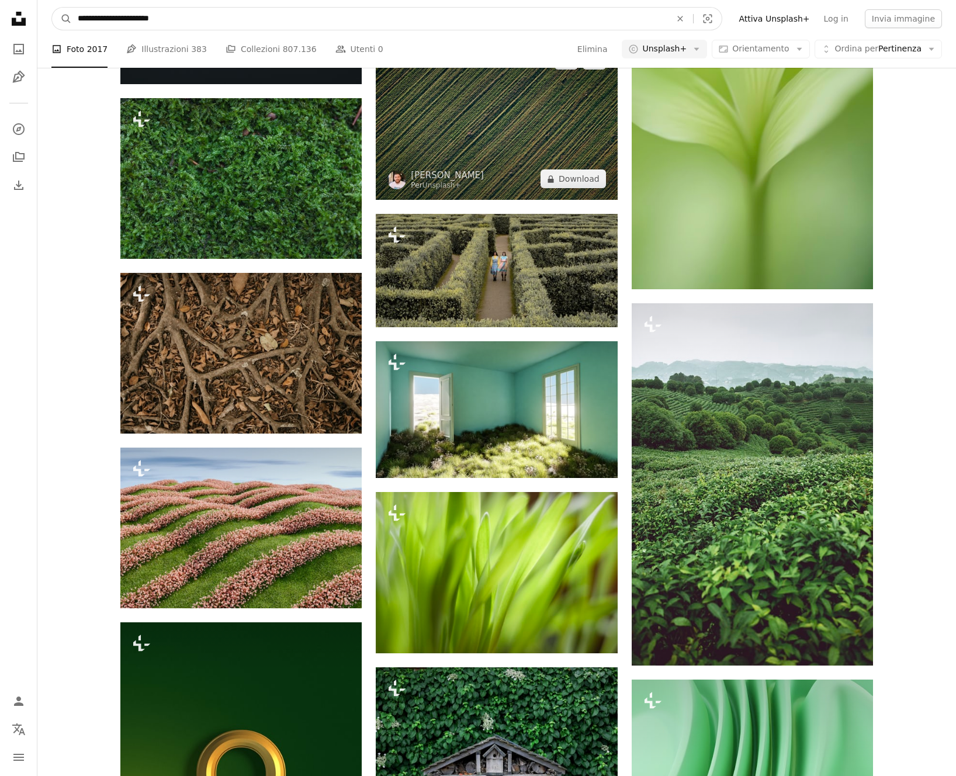
drag, startPoint x: 110, startPoint y: 21, endPoint x: 451, endPoint y: 69, distance: 344.0
type input "**********"
click button "A magnifying glass" at bounding box center [62, 19] width 20 height 22
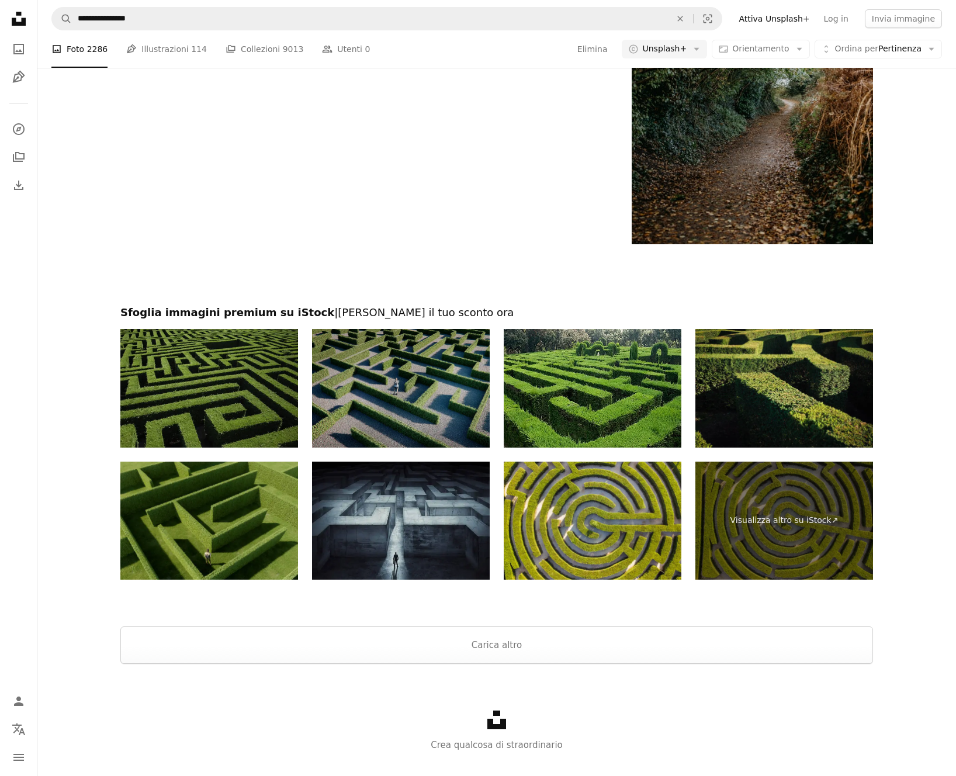
scroll to position [1895, 0]
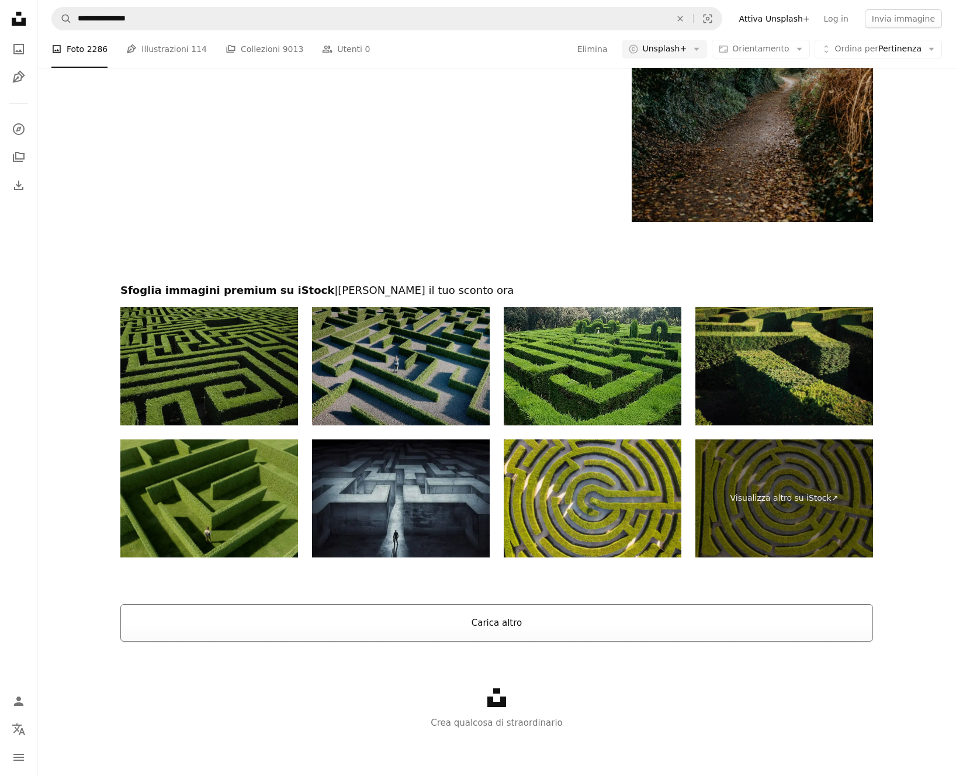
click at [479, 624] on button "Carica altro" at bounding box center [496, 622] width 753 height 37
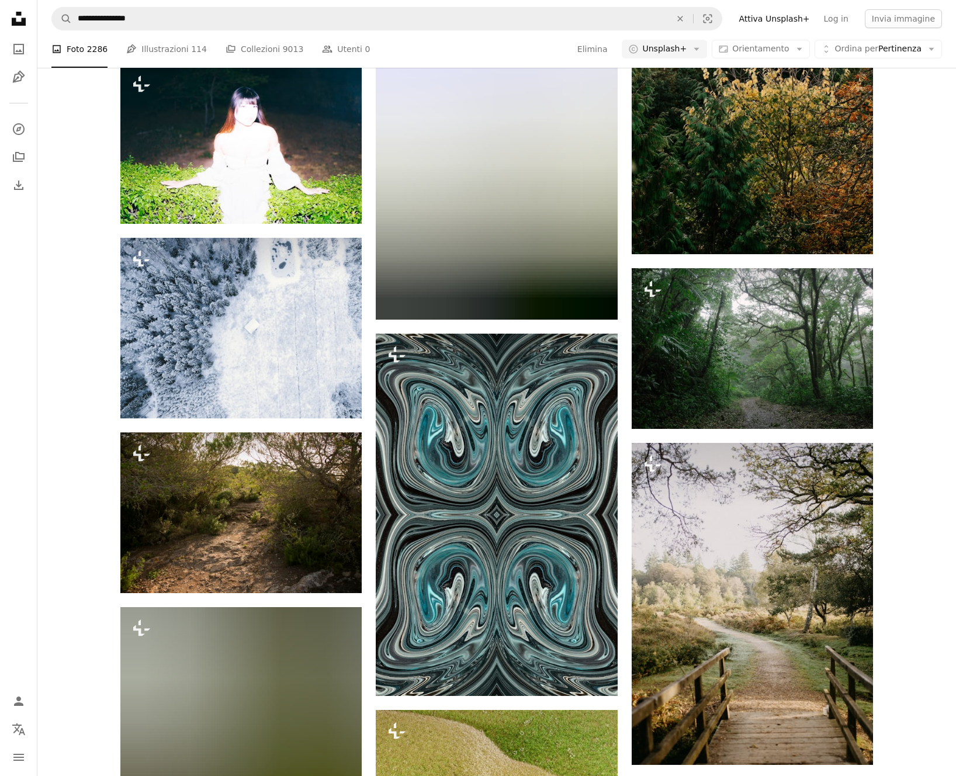
scroll to position [40151, 0]
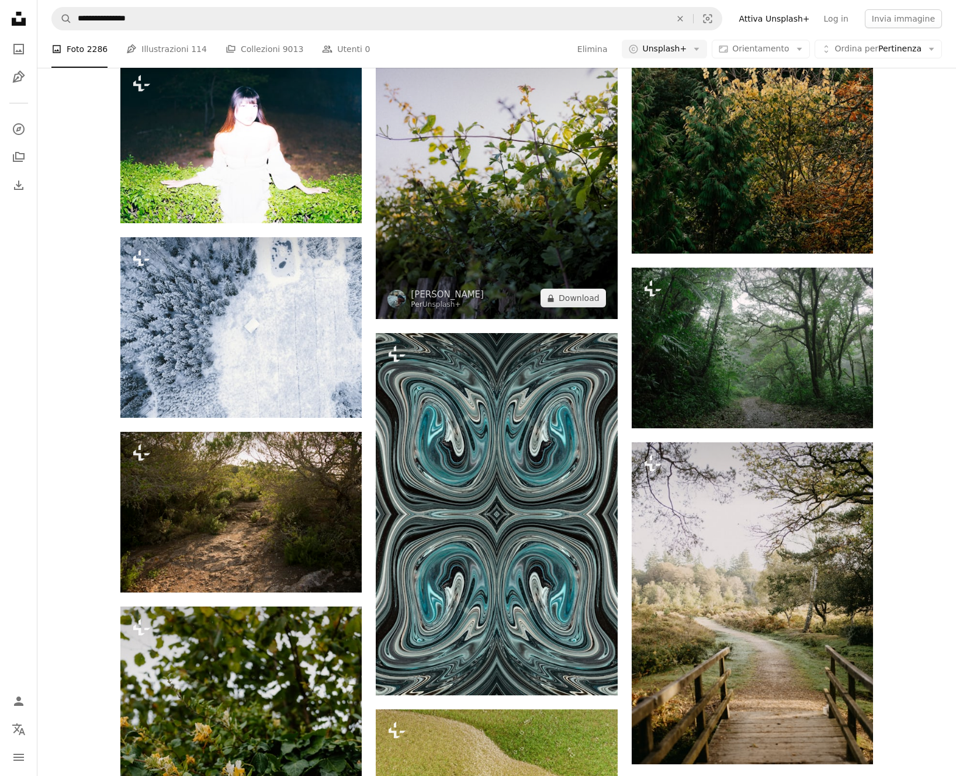
click at [478, 233] on img at bounding box center [496, 138] width 241 height 362
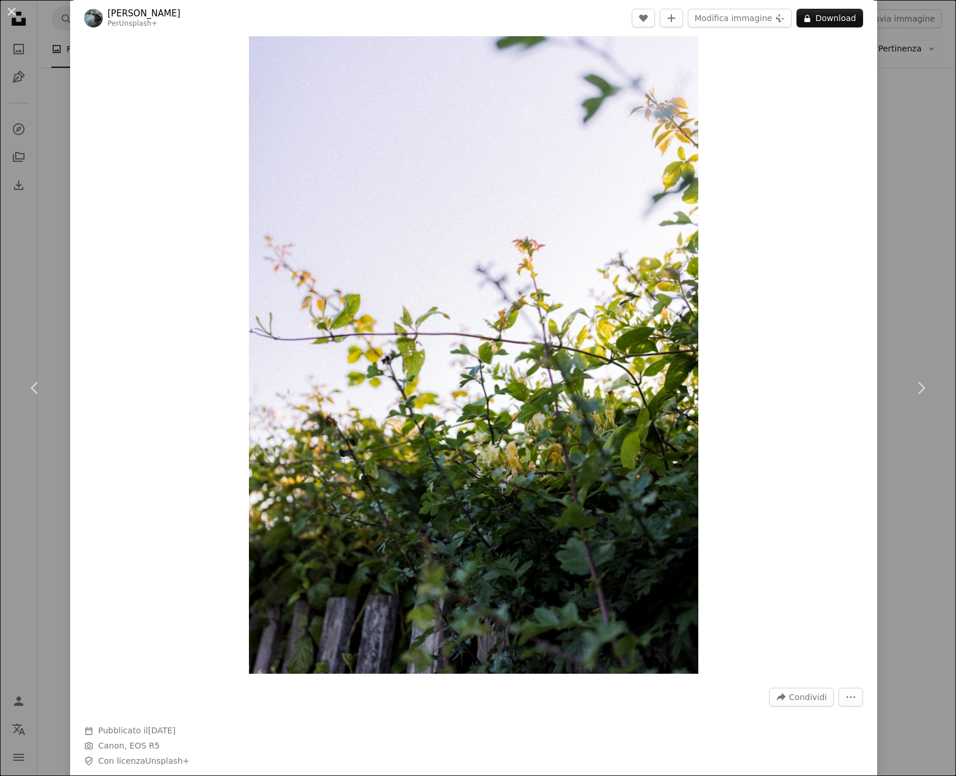
scroll to position [122, 0]
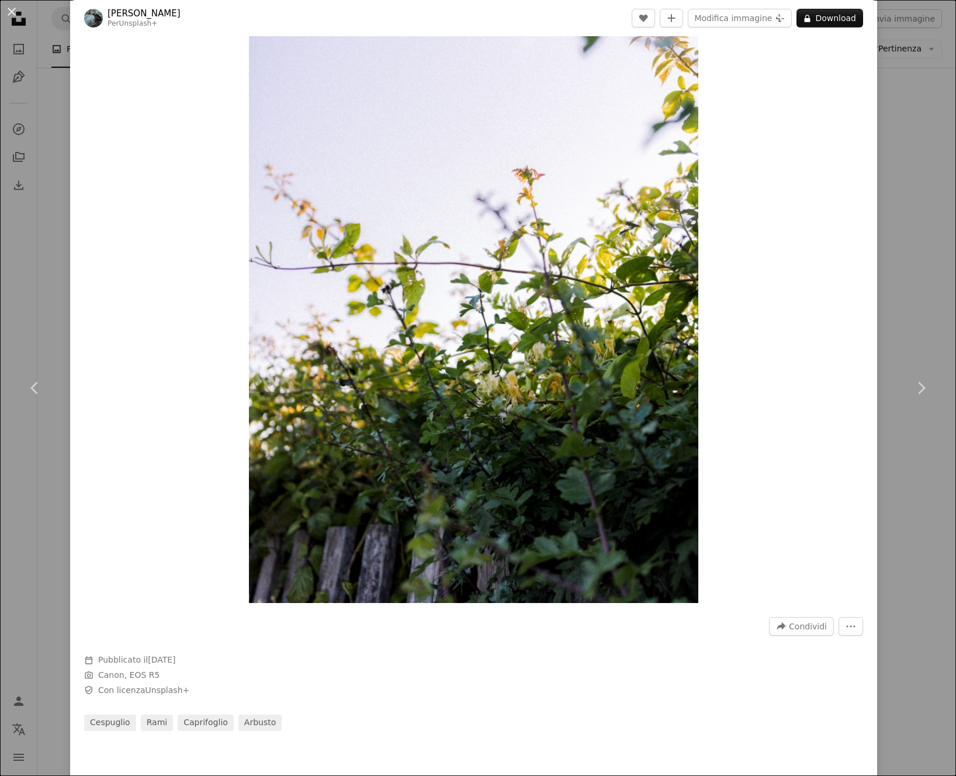
drag, startPoint x: 924, startPoint y: 120, endPoint x: 795, endPoint y: 287, distance: 210.4
click at [924, 120] on div "An X shape Chevron left Chevron right Annie Spratt Per Unsplash+ A heart A plus…" at bounding box center [478, 388] width 956 height 776
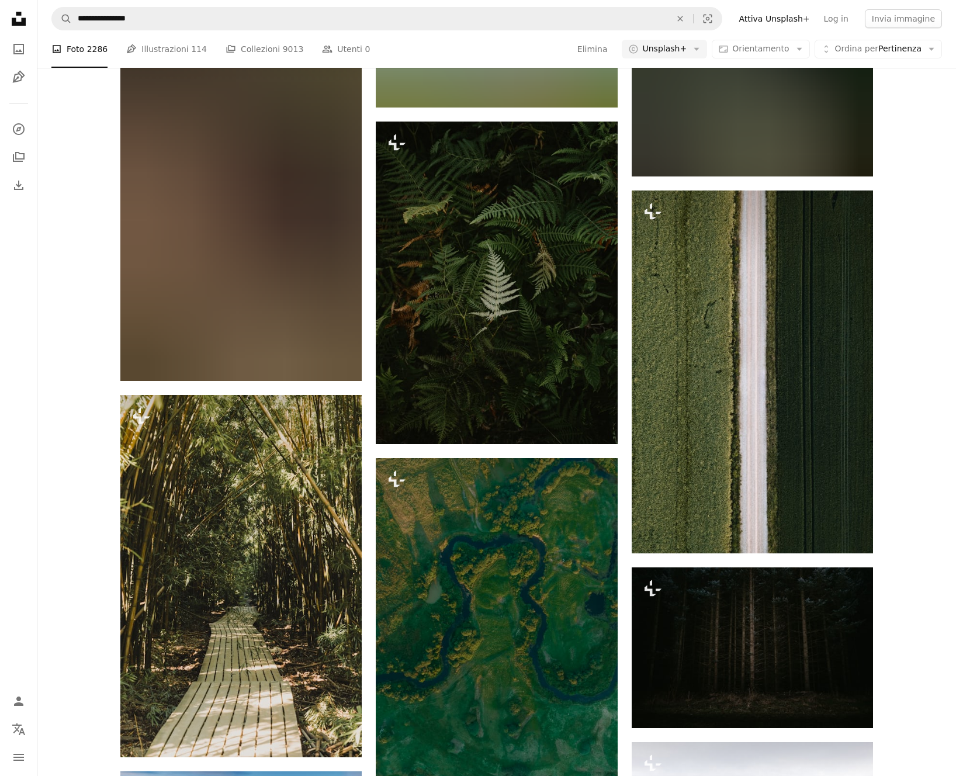
scroll to position [41841, 0]
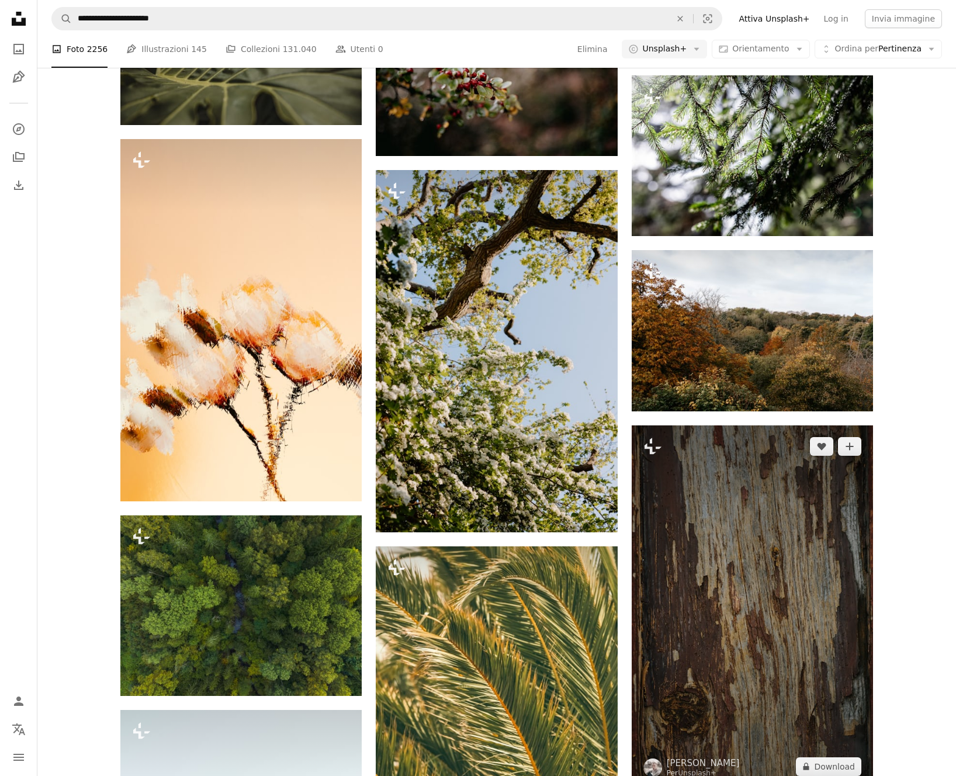
scroll to position [85901, 0]
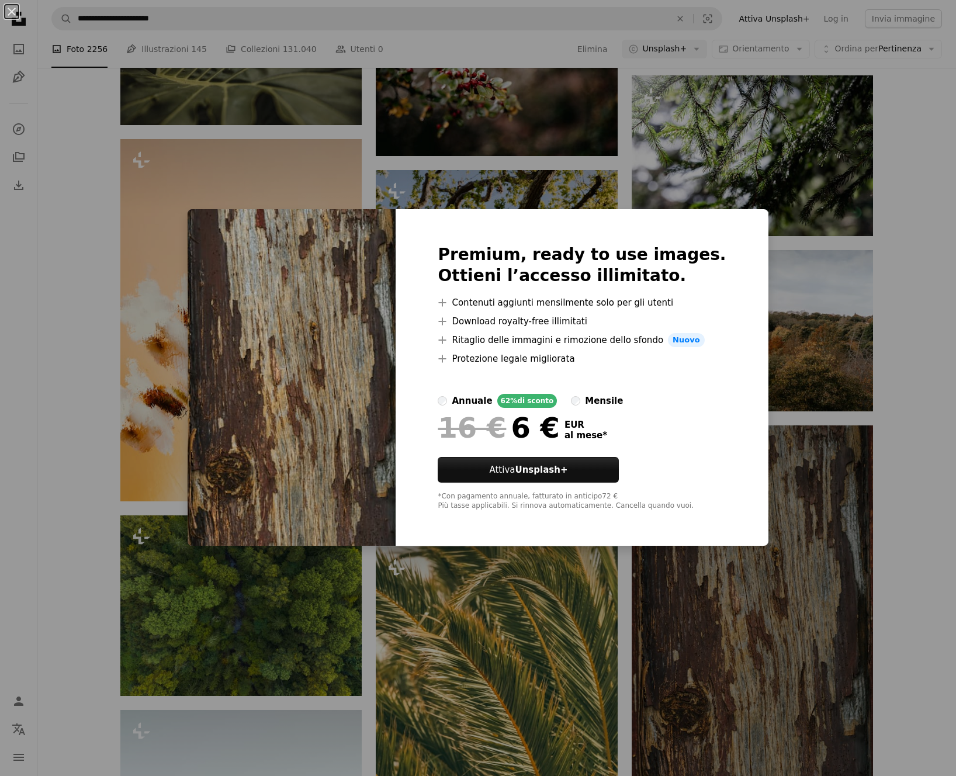
click at [875, 335] on div "An X shape Premium, ready to use images. Ottieni l’accesso illimitato. A plus s…" at bounding box center [478, 388] width 956 height 776
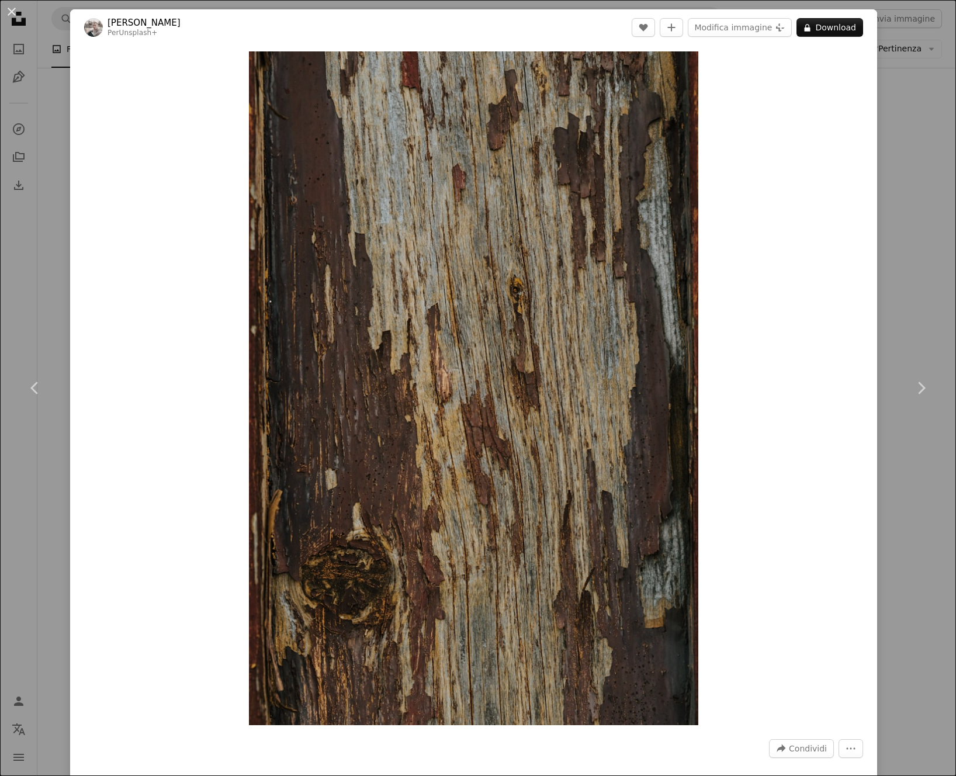
drag, startPoint x: 918, startPoint y: 281, endPoint x: 705, endPoint y: 337, distance: 220.5
click at [918, 281] on div "An X shape Chevron left Chevron right [PERSON_NAME] Per Unsplash+ A heart A plu…" at bounding box center [478, 388] width 956 height 776
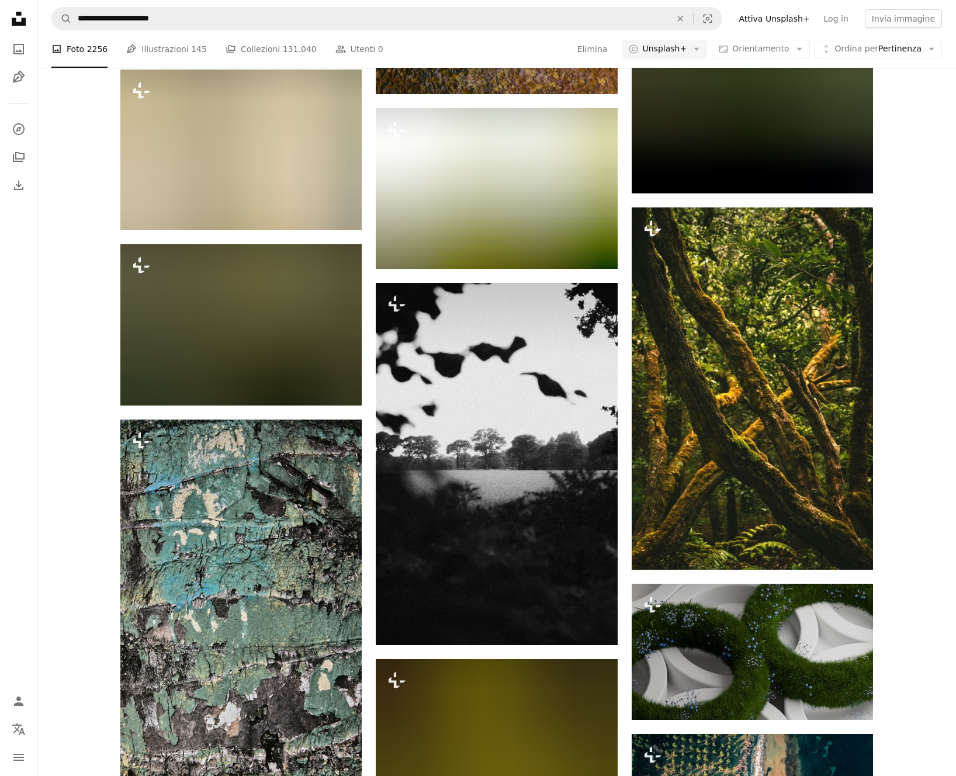
scroll to position [92787, 0]
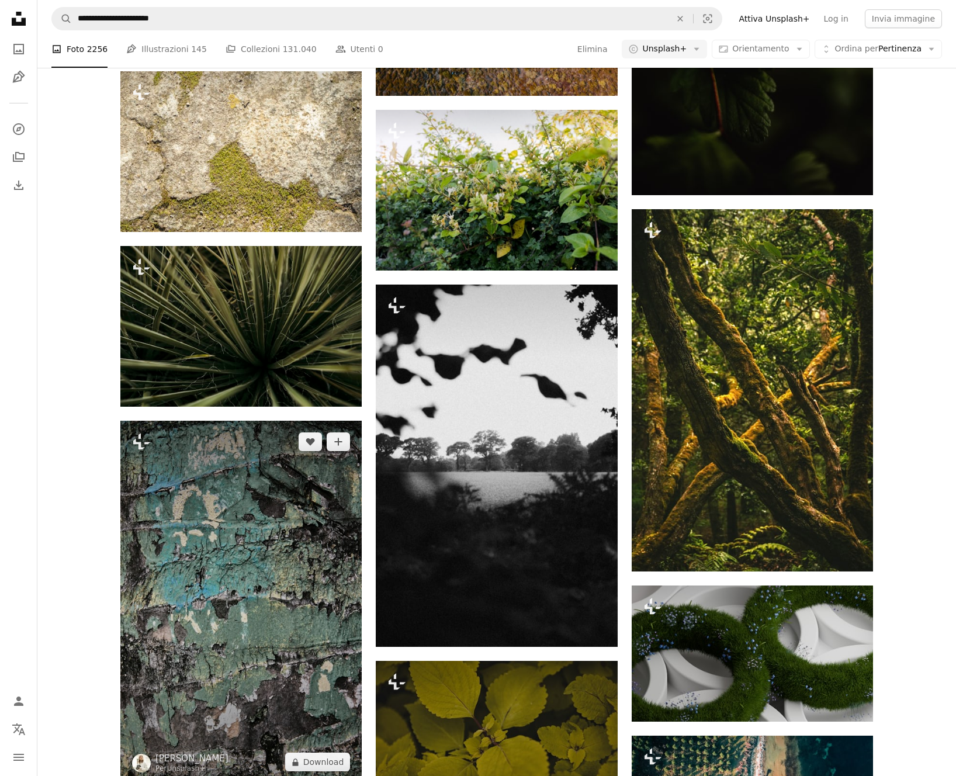
click at [212, 421] on img at bounding box center [240, 602] width 241 height 362
click at [248, 421] on img at bounding box center [240, 602] width 241 height 362
click at [176, 421] on img at bounding box center [240, 602] width 241 height 362
click at [184, 421] on img at bounding box center [240, 602] width 241 height 362
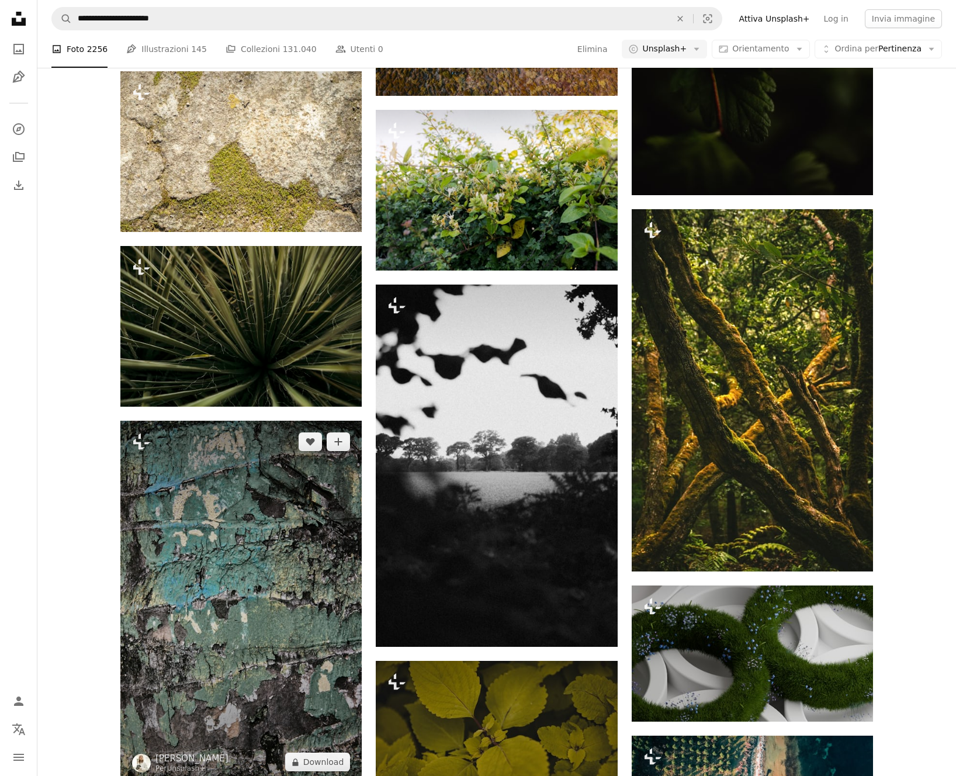
click at [193, 421] on img at bounding box center [240, 602] width 241 height 362
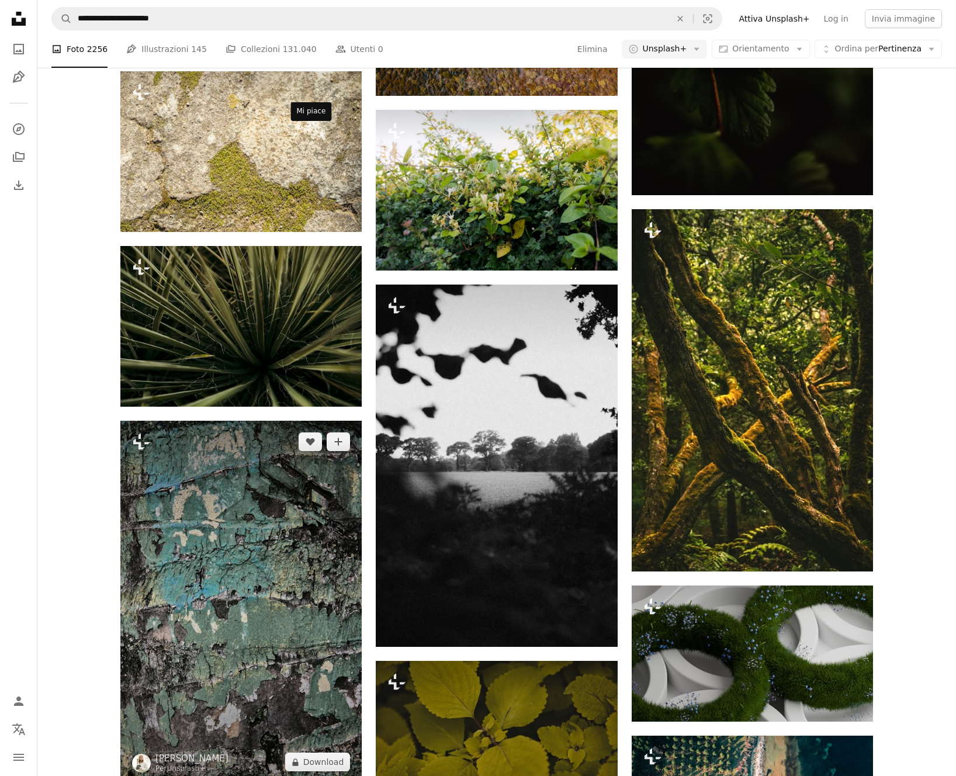
click at [306, 437] on icon "A heart" at bounding box center [310, 441] width 9 height 9
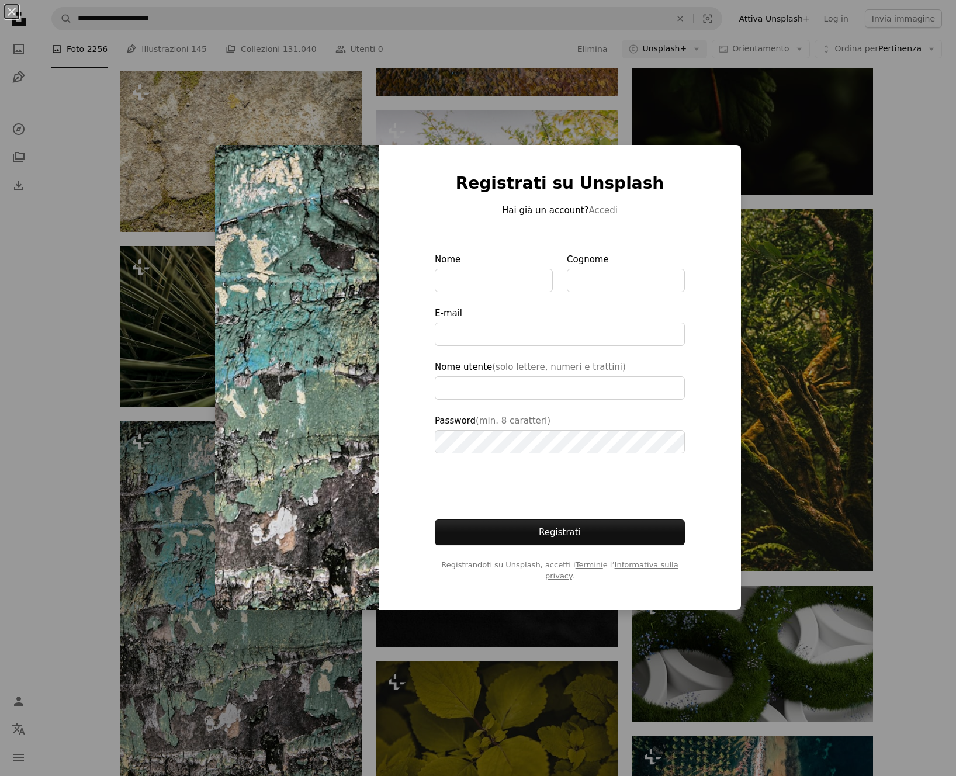
click at [895, 207] on div "An X shape Registrati su Unsplash Hai già un account? Accedi Nome Cognome E-mai…" at bounding box center [478, 388] width 956 height 776
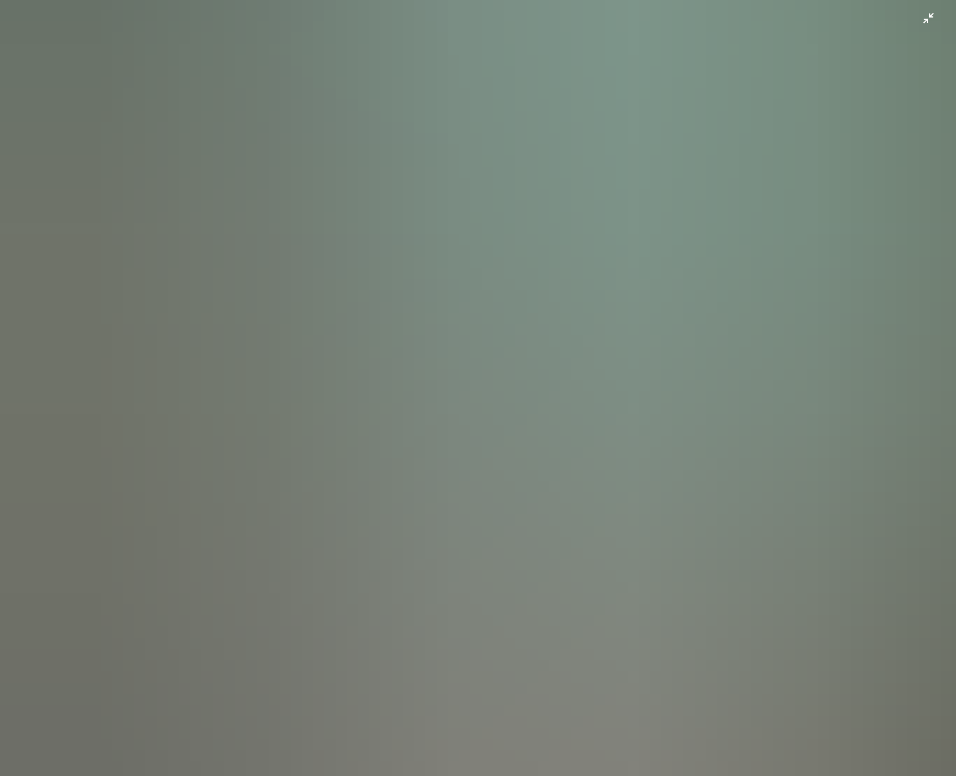
scroll to position [657, 0]
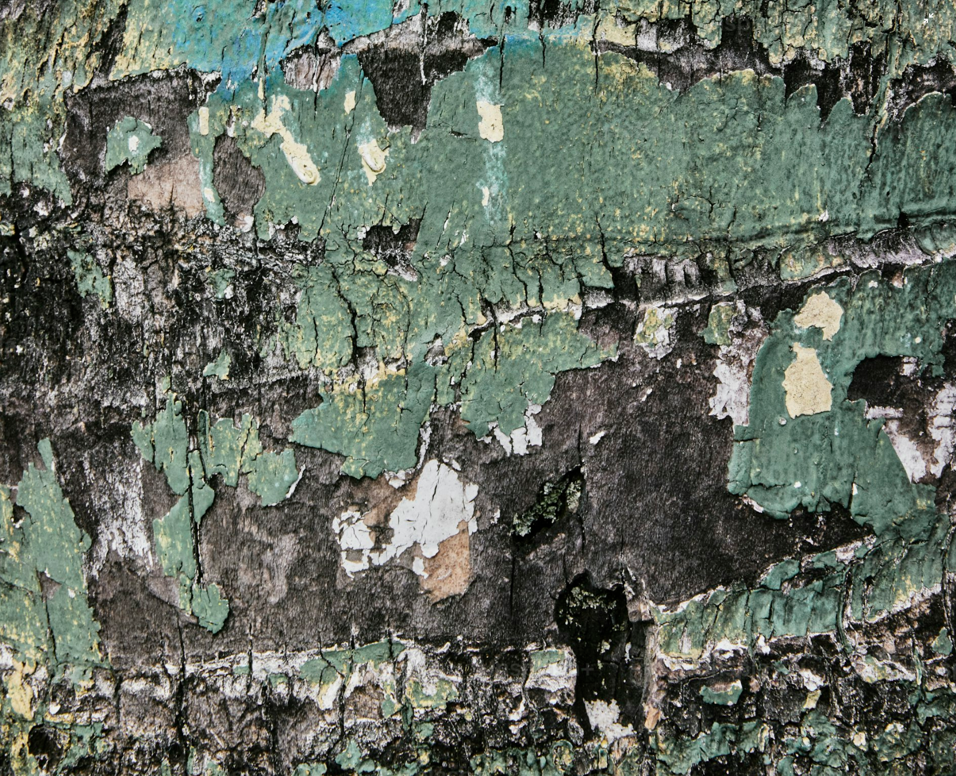
click at [485, 360] on img "Rimpicciolisci questa immagine" at bounding box center [477, 59] width 957 height 1435
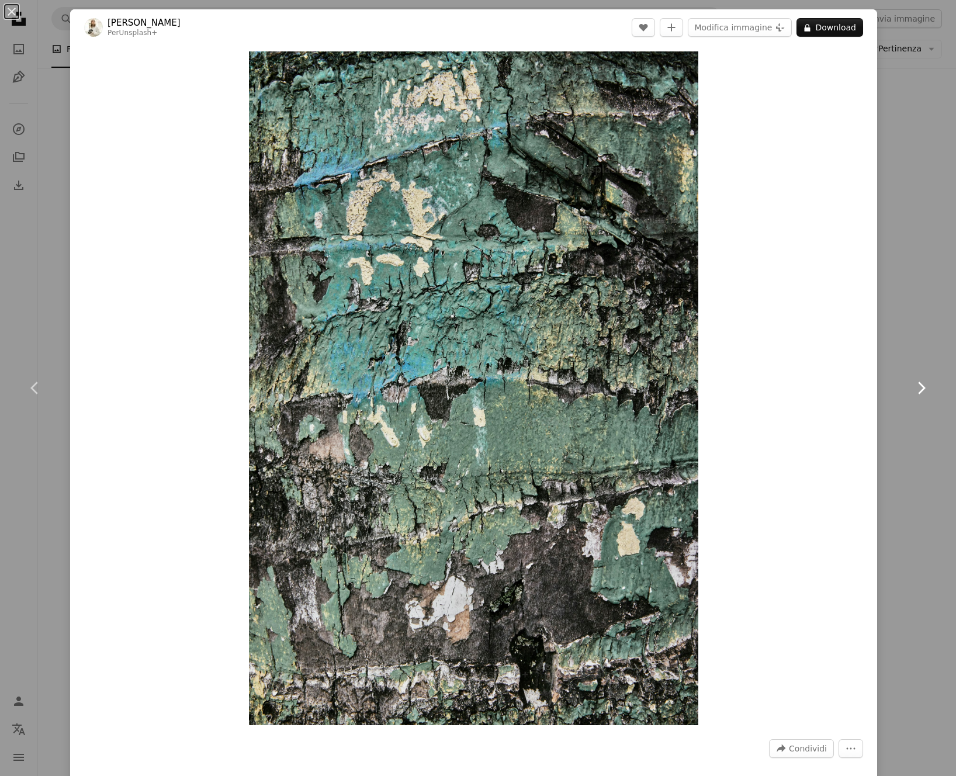
click at [919, 376] on link "Chevron right" at bounding box center [921, 388] width 70 height 112
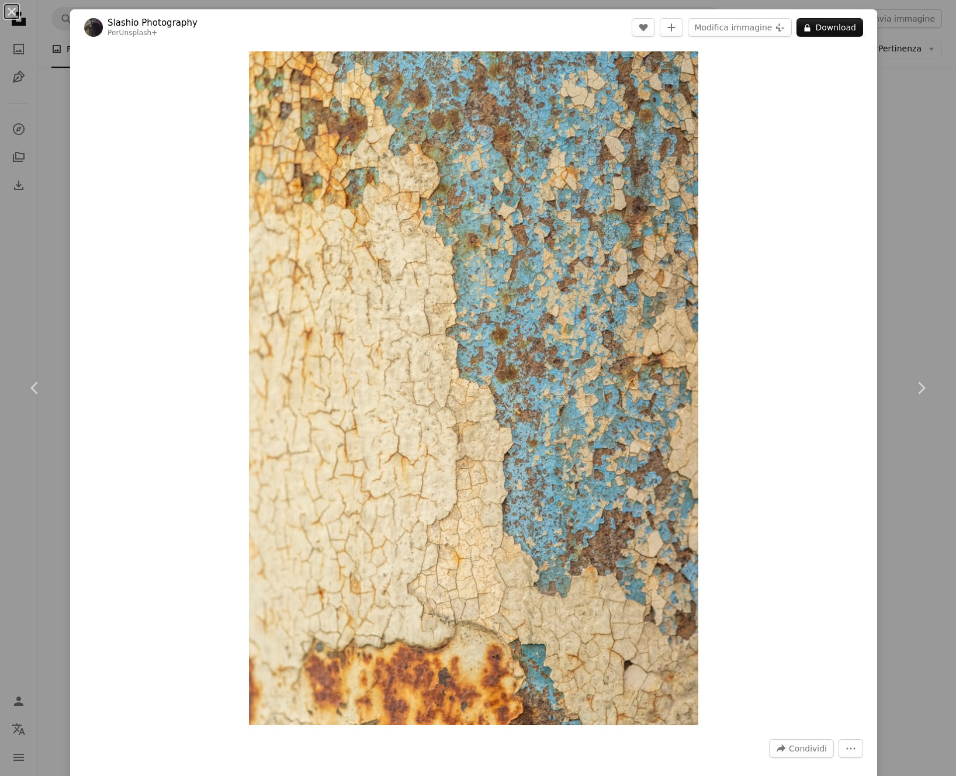
drag, startPoint x: 897, startPoint y: 245, endPoint x: 559, endPoint y: 382, distance: 365.6
click at [897, 245] on div "An X shape Chevron left Chevron right Slashio Photography Per Unsplash+ A heart…" at bounding box center [478, 388] width 956 height 776
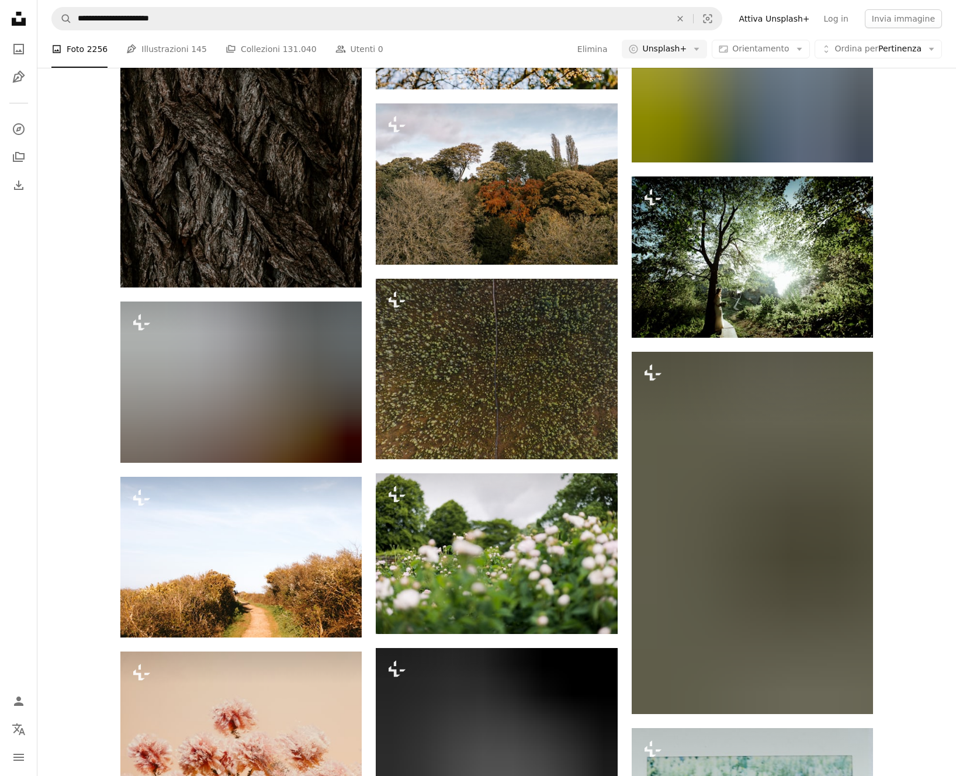
scroll to position [95465, 0]
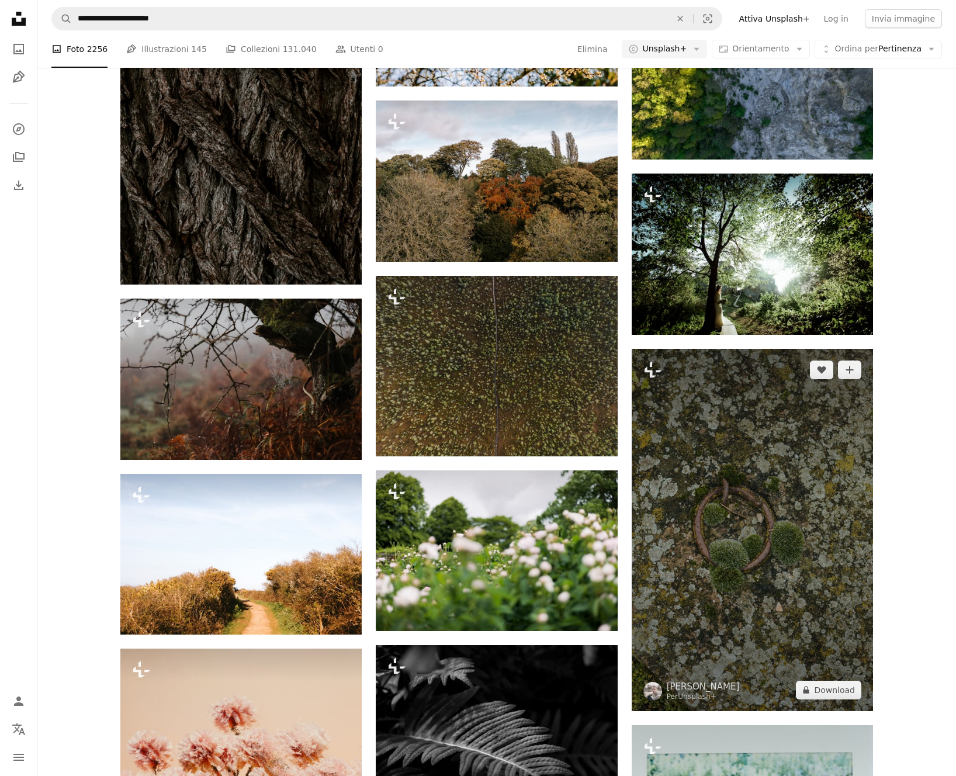
click at [714, 349] on img at bounding box center [752, 530] width 241 height 362
click at [708, 349] on img at bounding box center [752, 530] width 241 height 362
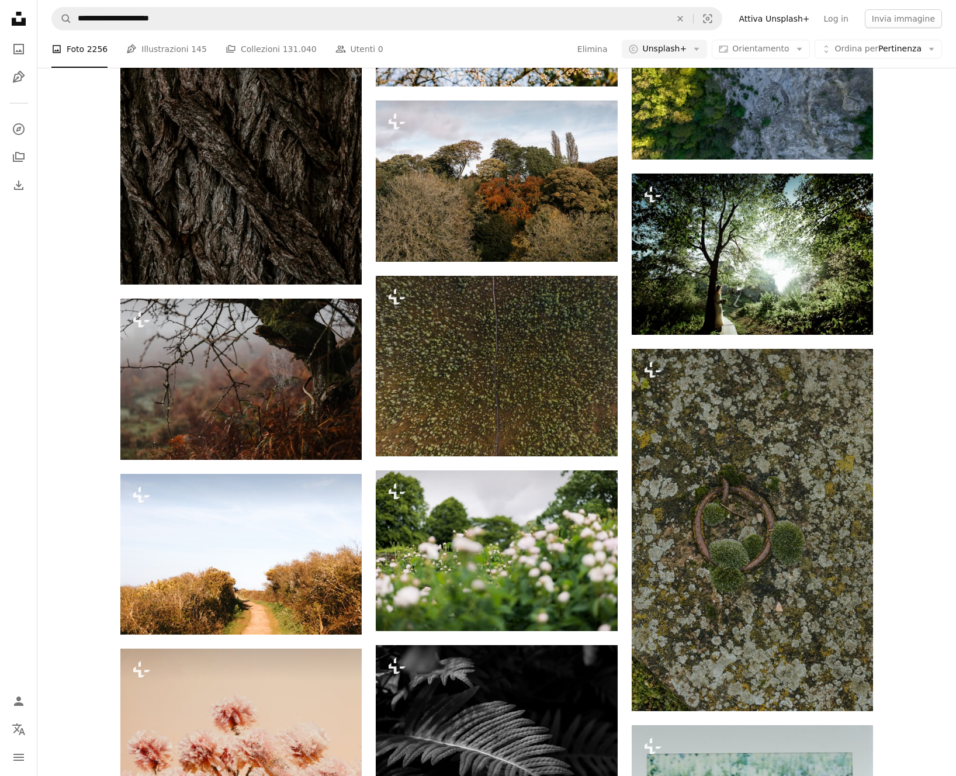
drag, startPoint x: 897, startPoint y: 294, endPoint x: 893, endPoint y: 289, distance: 6.8
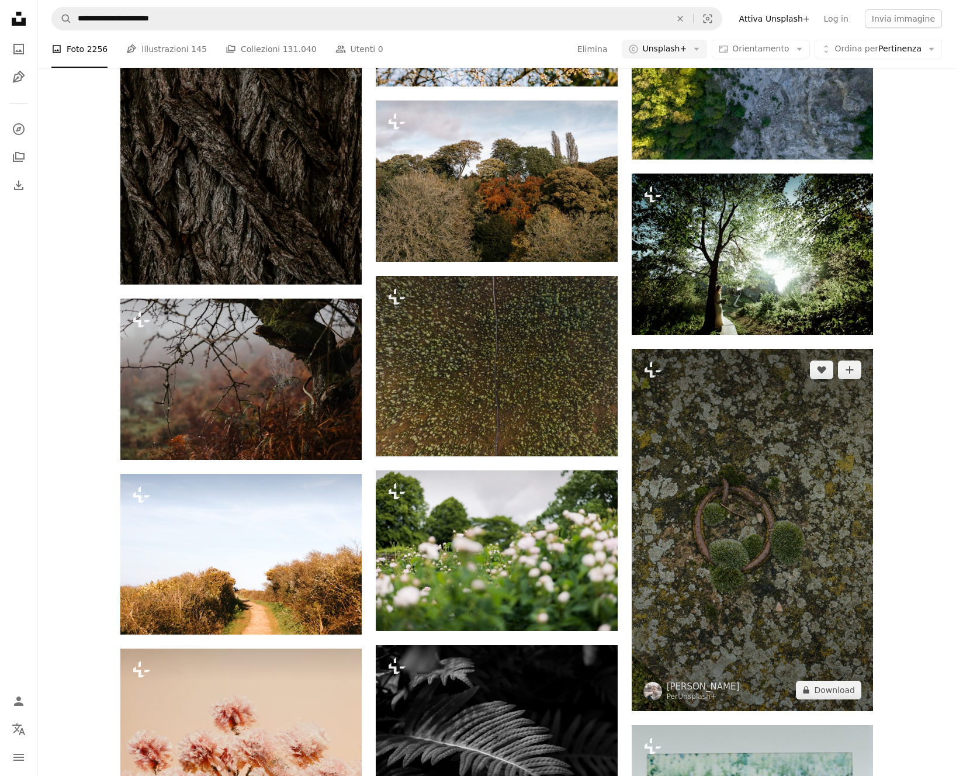
click at [786, 349] on img at bounding box center [752, 530] width 241 height 362
click at [732, 349] on img at bounding box center [752, 530] width 241 height 362
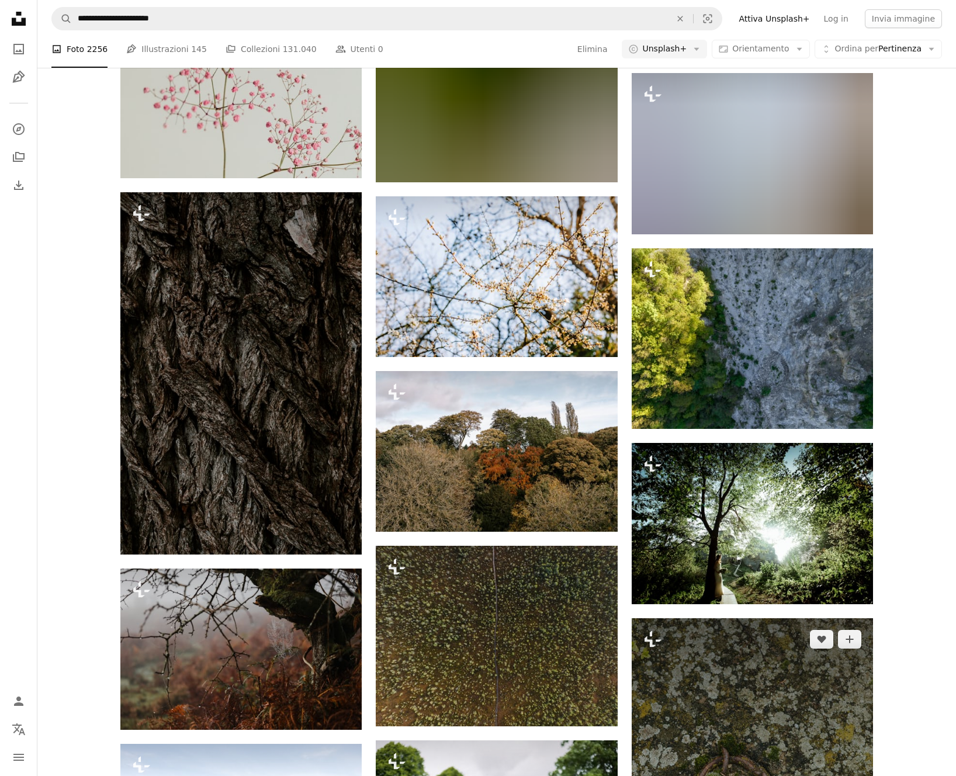
scroll to position [95189, 0]
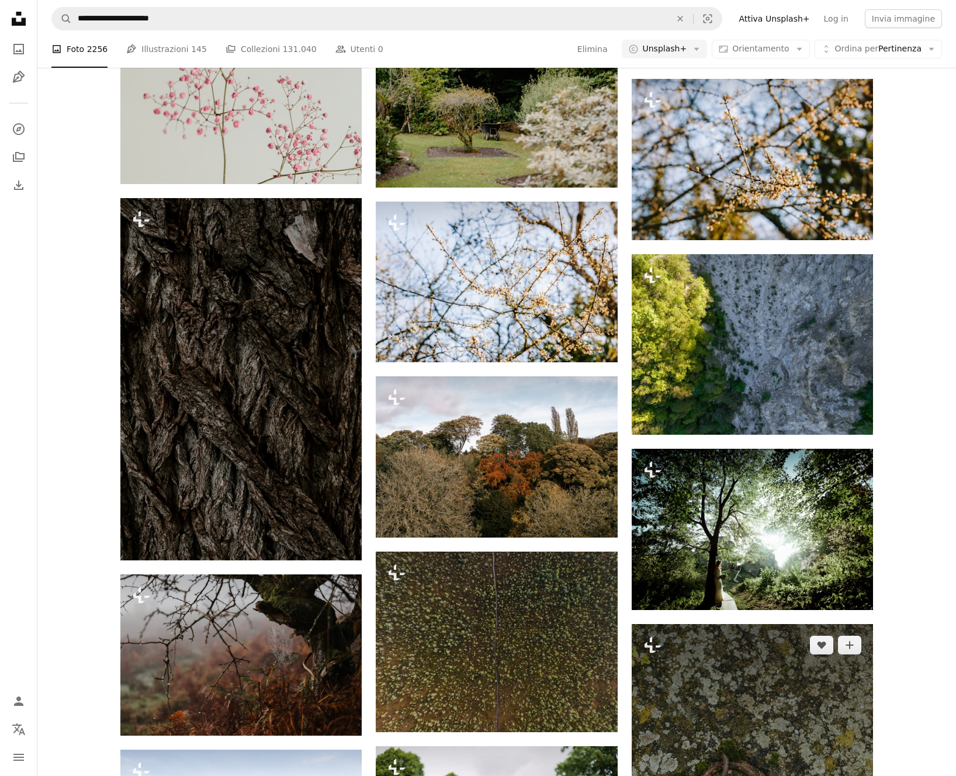
click at [822, 642] on icon "Mi piace" at bounding box center [821, 646] width 9 height 8
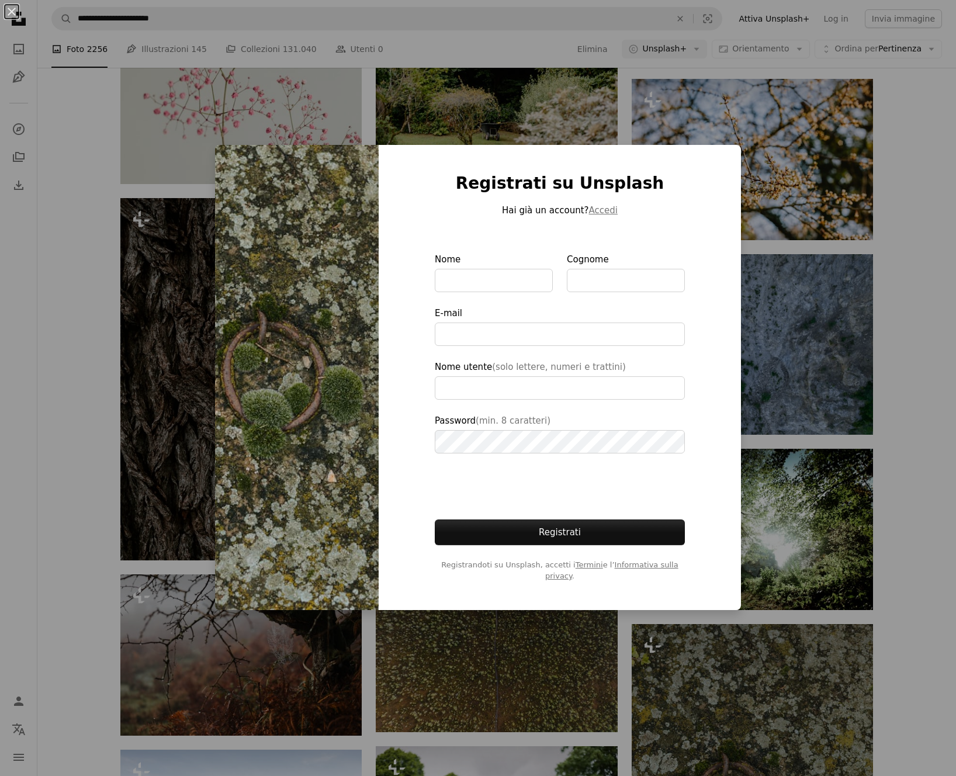
click at [897, 495] on div "An X shape Registrati su Unsplash Hai già un account? Accedi Nome Cognome E-mai…" at bounding box center [478, 388] width 956 height 776
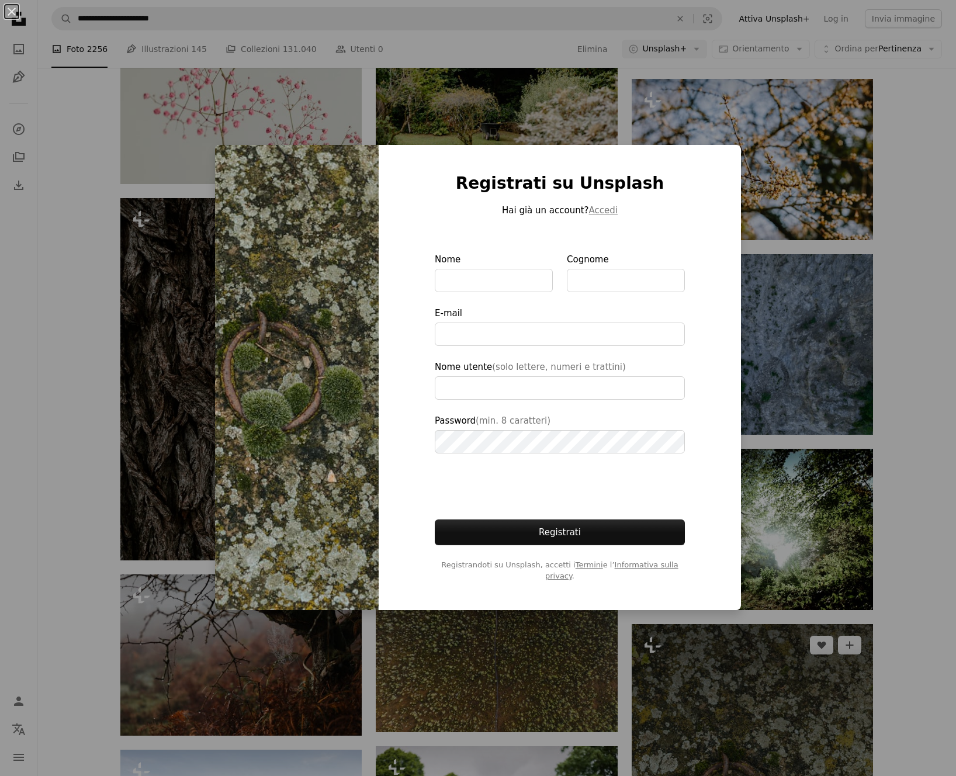
drag, startPoint x: 897, startPoint y: 495, endPoint x: 743, endPoint y: 444, distance: 162.4
